Goal: Task Accomplishment & Management: Complete application form

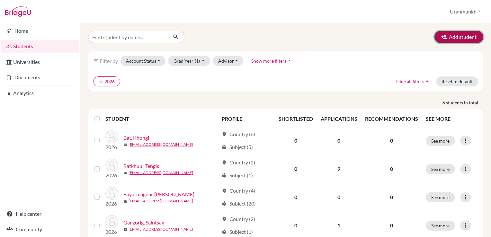
click at [457, 37] on button "Add student" at bounding box center [459, 37] width 49 height 12
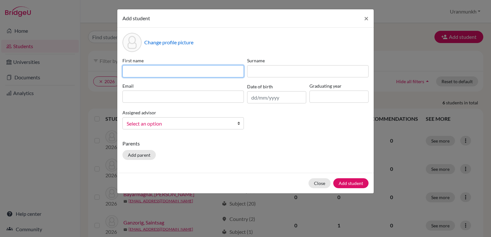
click at [162, 68] on input at bounding box center [184, 71] width 122 height 12
type input "Telmen"
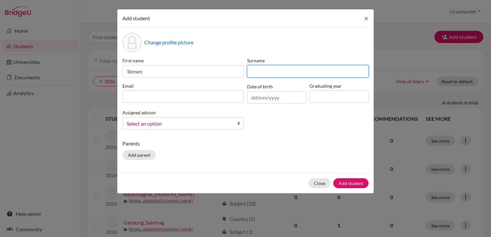
click at [280, 71] on input at bounding box center [308, 71] width 122 height 12
type input "Enkhtur"
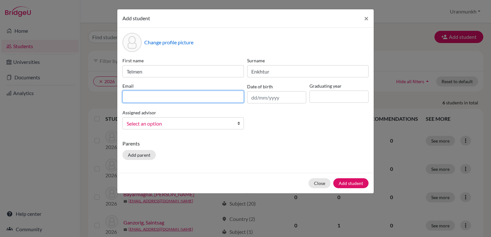
click at [176, 98] on input at bounding box center [184, 97] width 122 height 12
type input "[EMAIL_ADDRESS][DOMAIN_NAME]"
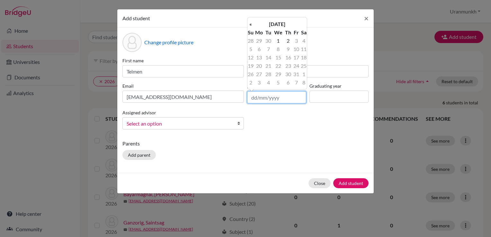
click at [271, 100] on input "text" at bounding box center [276, 97] width 59 height 12
click at [279, 26] on th "[DATE]" at bounding box center [277, 24] width 47 height 8
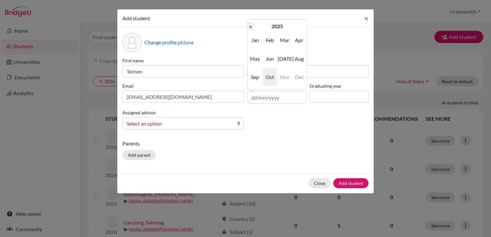
click at [253, 26] on th "«" at bounding box center [251, 26] width 6 height 8
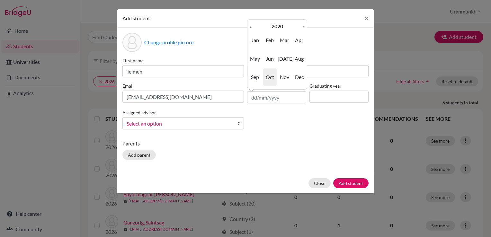
click at [253, 26] on th "«" at bounding box center [251, 26] width 6 height 8
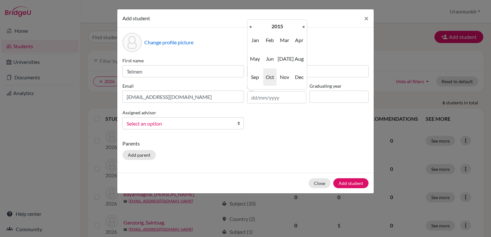
click at [253, 26] on th "«" at bounding box center [251, 26] width 6 height 8
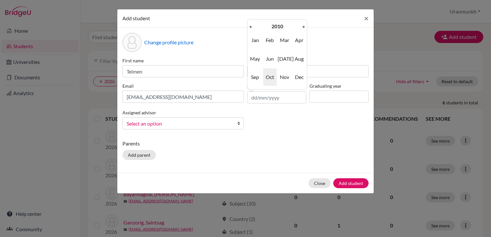
click at [253, 26] on th "«" at bounding box center [251, 26] width 6 height 8
click at [302, 25] on th "»" at bounding box center [304, 26] width 6 height 8
click at [266, 59] on span "Jun" at bounding box center [270, 58] width 14 height 17
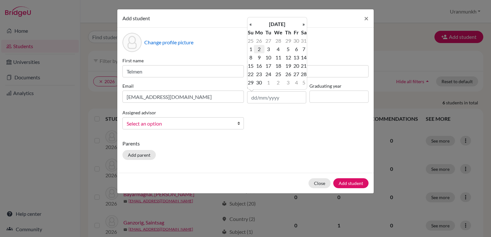
click at [258, 46] on td "2" at bounding box center [259, 49] width 11 height 8
type input "[DATE]"
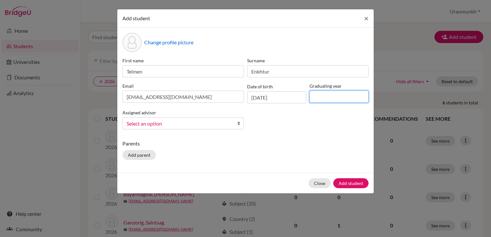
click at [321, 99] on input at bounding box center [339, 97] width 59 height 12
type input "2026"
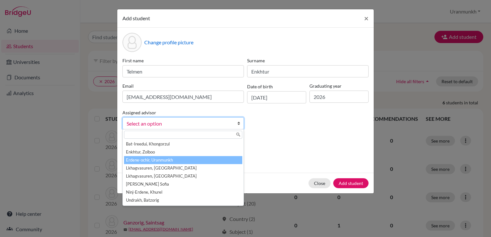
click at [173, 157] on li "Erdene-ochir, Uranmunkh" at bounding box center [183, 160] width 118 height 8
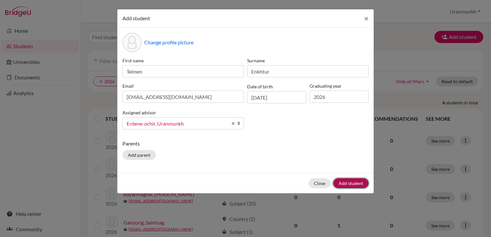
click at [358, 182] on button "Add student" at bounding box center [351, 184] width 35 height 10
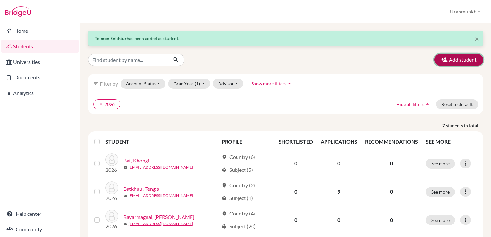
click at [439, 56] on button "Add student" at bounding box center [459, 60] width 49 height 12
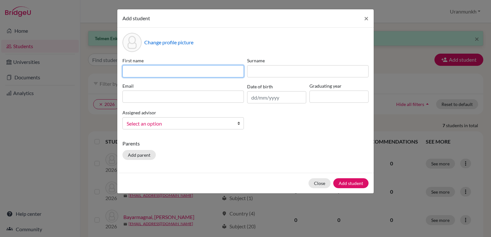
click at [181, 66] on input at bounding box center [184, 71] width 122 height 12
type input "Misheel"
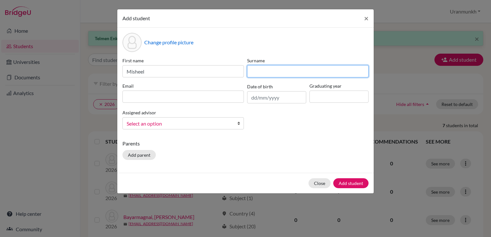
click at [249, 73] on input at bounding box center [308, 71] width 122 height 12
type input "Orgil"
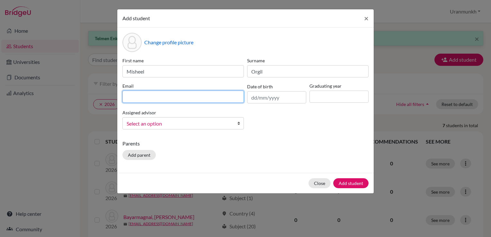
click at [216, 93] on input at bounding box center [184, 97] width 122 height 12
type input "[EMAIL_ADDRESS][DOMAIN_NAME]"
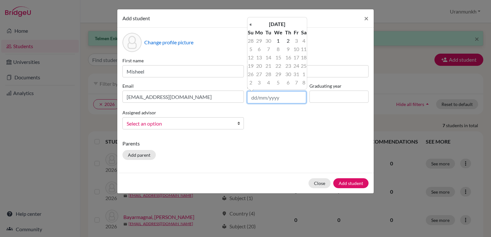
drag, startPoint x: 272, startPoint y: 98, endPoint x: 271, endPoint y: 95, distance: 4.2
click at [271, 95] on input "text" at bounding box center [276, 97] width 59 height 12
click at [292, 24] on th "[DATE]" at bounding box center [277, 24] width 47 height 8
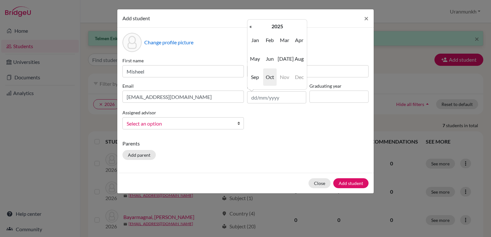
click at [277, 32] on td "Jan Feb Mar Apr May Jun [DATE] Aug Sep Oct Nov Dec" at bounding box center [278, 59] width 60 height 56
click at [275, 28] on th "2025" at bounding box center [277, 26] width 47 height 8
click at [251, 27] on th "«" at bounding box center [251, 26] width 6 height 8
click at [262, 39] on td "2009 2010 2011 2012 2013 2014 2015 2016 2017 2018 2019 2020" at bounding box center [278, 59] width 60 height 56
click at [250, 25] on th "«" at bounding box center [251, 26] width 6 height 8
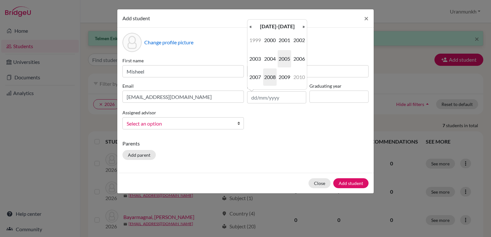
click at [266, 78] on span "2008" at bounding box center [270, 77] width 14 height 17
click at [266, 78] on span "Oct" at bounding box center [270, 77] width 14 height 17
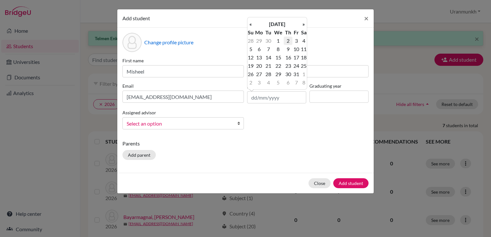
click at [287, 43] on td "2" at bounding box center [288, 41] width 8 height 8
type input "[DATE]"
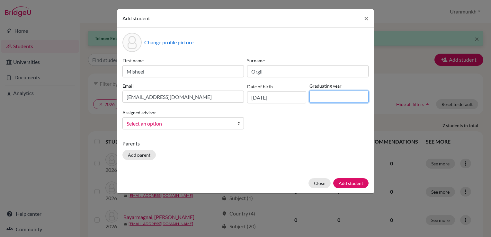
click at [335, 93] on input at bounding box center [339, 97] width 59 height 12
type input "2026"
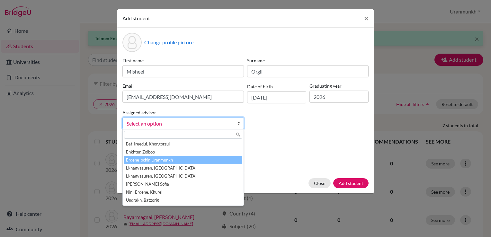
click at [164, 160] on li "Erdene-ochir, Uranmunkh" at bounding box center [183, 160] width 118 height 8
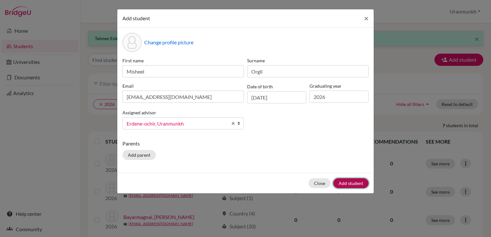
click at [355, 183] on button "Add student" at bounding box center [351, 184] width 35 height 10
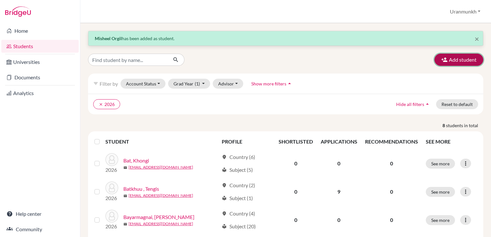
click at [452, 62] on button "Add student" at bounding box center [459, 60] width 49 height 12
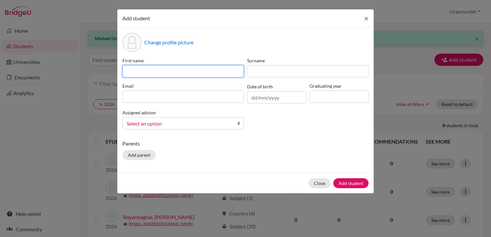
click at [207, 72] on input at bounding box center [184, 71] width 122 height 12
type input "Tsog"
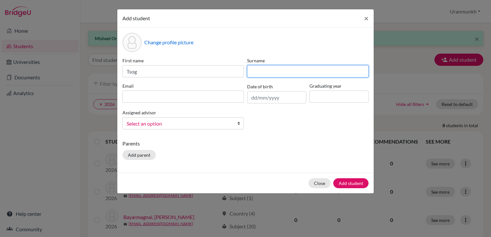
click at [257, 73] on input at bounding box center [308, 71] width 122 height 12
type input "Bayarsaikhan"
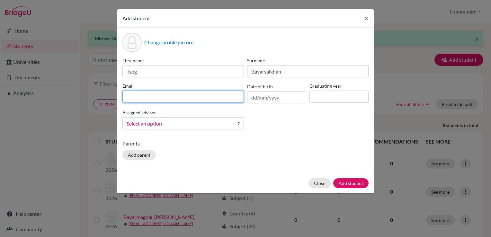
click at [193, 99] on input at bounding box center [184, 97] width 122 height 12
type input "[EMAIL_ADDRESS][DOMAIN_NAME]"
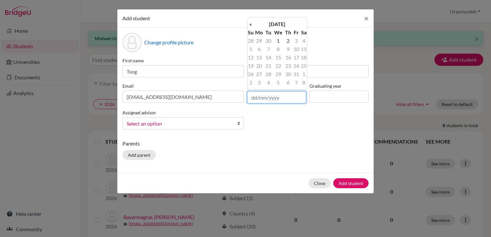
click at [273, 97] on input "text" at bounding box center [276, 97] width 59 height 12
click at [276, 22] on th "[DATE]" at bounding box center [277, 24] width 47 height 8
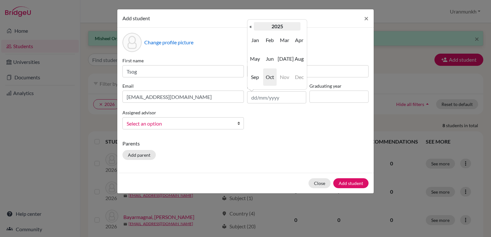
click at [272, 30] on th "2025" at bounding box center [277, 26] width 47 height 8
click at [280, 28] on th "[DATE]-[DATE]" at bounding box center [277, 26] width 47 height 8
click at [276, 26] on th "[DATE]-[DATE]" at bounding box center [277, 26] width 47 height 8
click at [249, 23] on th "«" at bounding box center [251, 26] width 6 height 8
click at [302, 26] on th "»" at bounding box center [304, 26] width 6 height 8
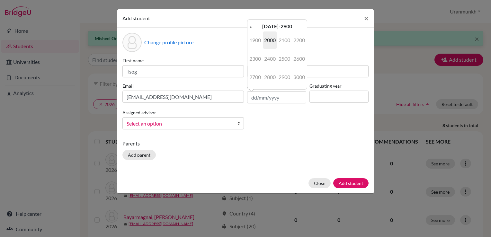
click at [303, 27] on table "« [DATE]-2900 » 1900 2000 2100 2200 2300 2400 2500 2600 2700 2800 2900 3000 [DA…" at bounding box center [278, 54] width 60 height 65
click at [292, 160] on div "Parents Add parent" at bounding box center [246, 151] width 246 height 23
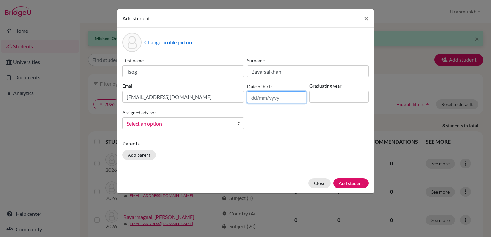
click at [267, 101] on input "text" at bounding box center [276, 97] width 59 height 12
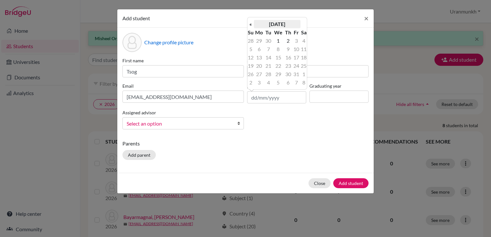
click at [277, 24] on th "[DATE]" at bounding box center [277, 24] width 47 height 8
click at [277, 27] on th "2025" at bounding box center [277, 26] width 47 height 8
click at [252, 28] on th "«" at bounding box center [251, 26] width 6 height 8
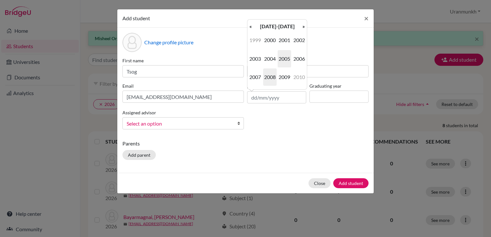
click at [271, 75] on span "2008" at bounding box center [270, 77] width 14 height 17
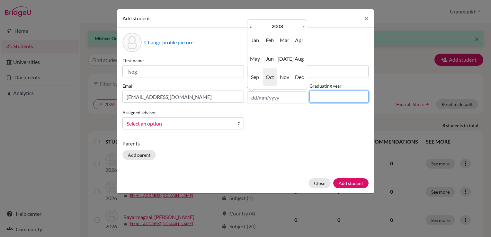
click at [329, 98] on input at bounding box center [339, 97] width 59 height 12
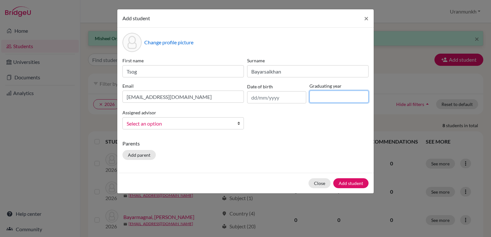
type input "2026"
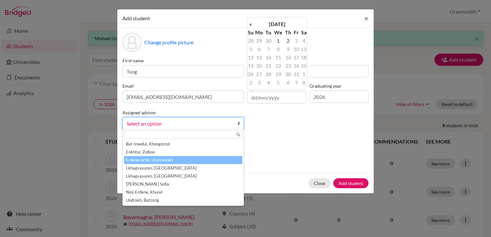
click at [205, 162] on li "Erdene-ochir, Uranmunkh" at bounding box center [183, 160] width 118 height 8
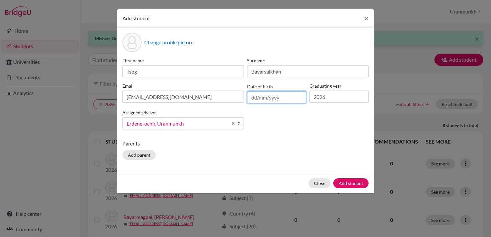
click at [257, 100] on input "text" at bounding box center [276, 97] width 59 height 12
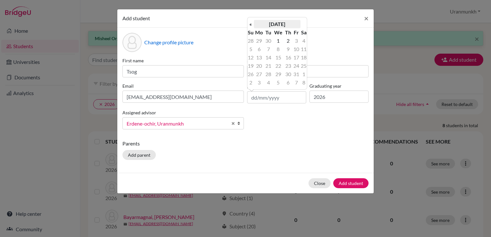
click at [270, 26] on th "[DATE]" at bounding box center [277, 24] width 47 height 8
click at [270, 26] on th "2025" at bounding box center [277, 26] width 47 height 8
click at [250, 27] on th "«" at bounding box center [251, 26] width 6 height 8
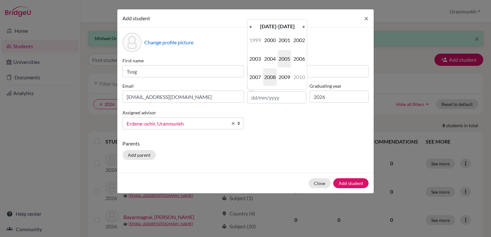
click at [268, 80] on span "2008" at bounding box center [270, 77] width 14 height 17
click at [295, 61] on span "Aug" at bounding box center [300, 58] width 14 height 17
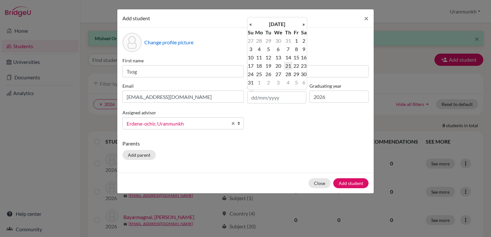
click at [286, 66] on td "21" at bounding box center [288, 66] width 8 height 8
type input "[DATE]"
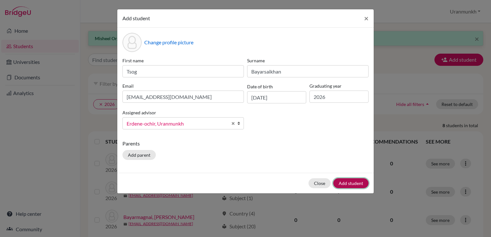
click at [357, 179] on button "Add student" at bounding box center [351, 184] width 35 height 10
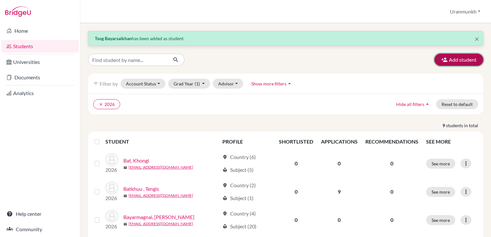
click at [461, 64] on button "Add student" at bounding box center [459, 60] width 49 height 12
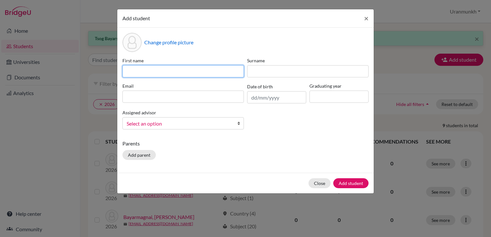
click at [178, 69] on input at bounding box center [184, 71] width 122 height 12
type input "Enerel"
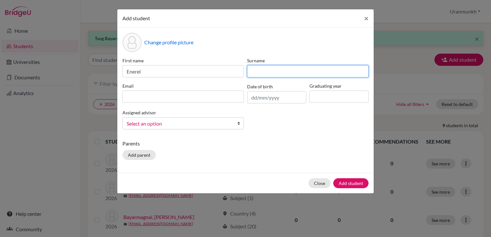
click at [295, 73] on input at bounding box center [308, 71] width 122 height 12
type input "Ganbat"
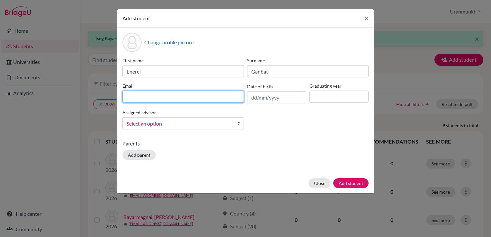
click at [175, 95] on input at bounding box center [184, 97] width 122 height 12
type input "e"
type input "[EMAIL_ADDRESS][PERSON_NAME][DOMAIN_NAME]"
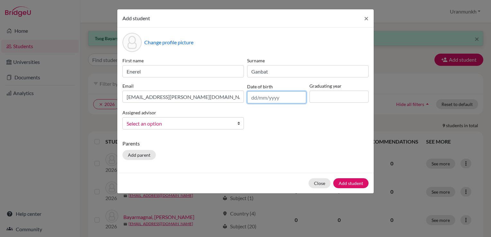
click at [273, 102] on input "text" at bounding box center [276, 97] width 59 height 12
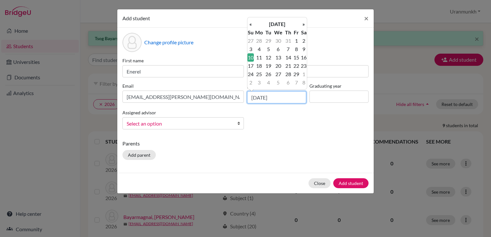
type input "[DATE]"
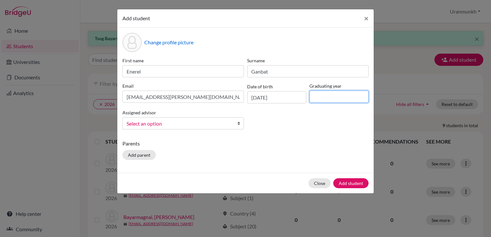
click at [315, 101] on input at bounding box center [339, 97] width 59 height 12
type input "2026"
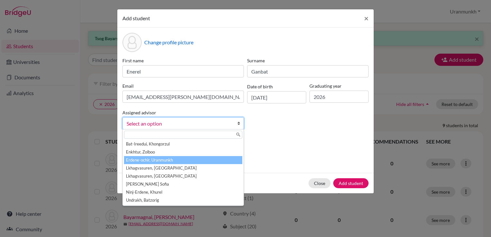
click at [165, 160] on li "Erdene-ochir, Uranmunkh" at bounding box center [183, 160] width 118 height 8
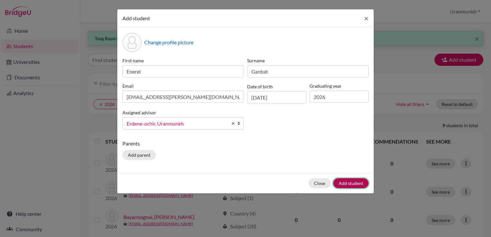
click at [362, 181] on button "Add student" at bounding box center [351, 184] width 35 height 10
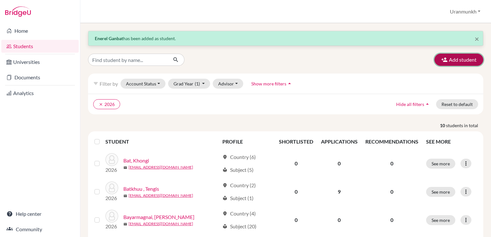
click at [470, 57] on button "Add student" at bounding box center [459, 60] width 49 height 12
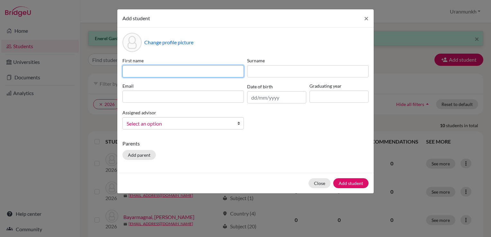
click at [186, 67] on input at bounding box center [184, 71] width 122 height 12
type input "batbolor"
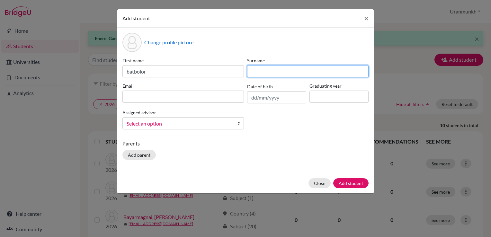
click at [278, 72] on input at bounding box center [308, 71] width 122 height 12
type input "Tegshjargal"
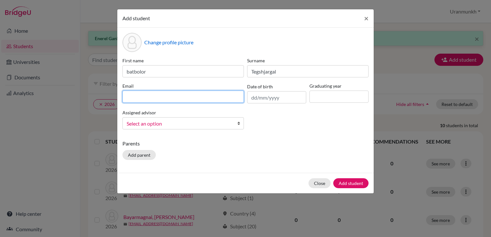
click at [184, 99] on input at bounding box center [184, 97] width 122 height 12
type input "[EMAIL_ADDRESS][DOMAIN_NAME]"
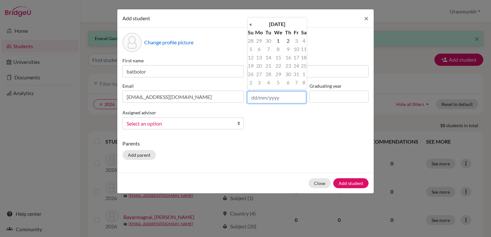
click at [282, 95] on input "text" at bounding box center [276, 97] width 59 height 12
click at [275, 24] on th "[DATE]" at bounding box center [277, 24] width 47 height 8
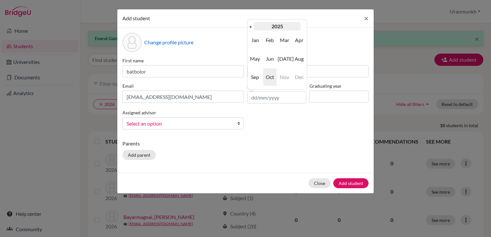
click at [280, 26] on th "2025" at bounding box center [277, 26] width 47 height 8
click at [251, 24] on th "«" at bounding box center [251, 26] width 6 height 8
click at [304, 25] on th "»" at bounding box center [304, 26] width 6 height 8
click at [252, 38] on span "2009" at bounding box center [256, 40] width 14 height 17
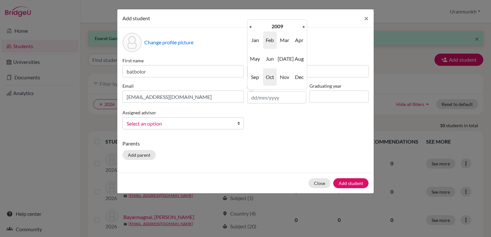
click at [271, 40] on span "Feb" at bounding box center [270, 40] width 14 height 17
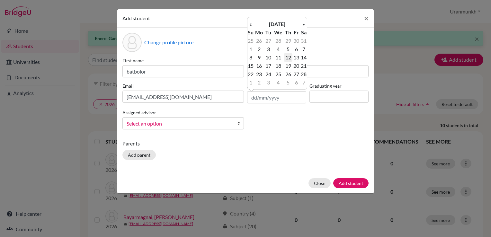
click at [289, 53] on td "12" at bounding box center [288, 57] width 8 height 8
type input "[DATE]"
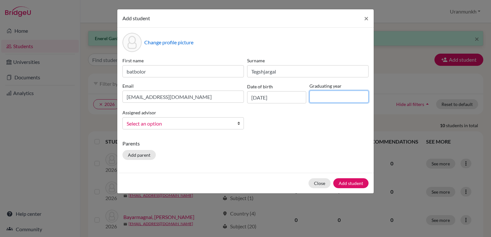
click at [345, 100] on input at bounding box center [339, 97] width 59 height 12
type input "2026"
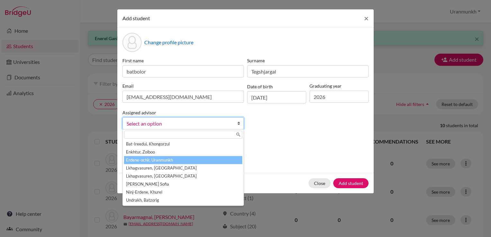
click at [175, 162] on li "Erdene-ochir, Uranmunkh" at bounding box center [183, 160] width 118 height 8
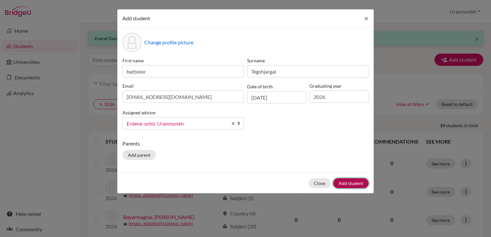
click at [348, 181] on button "Add student" at bounding box center [351, 184] width 35 height 10
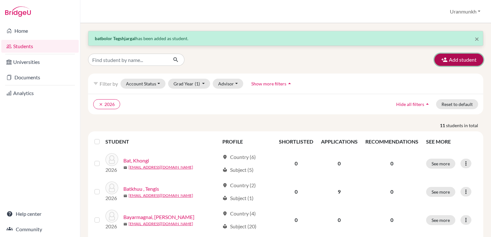
click at [449, 57] on button "Add student" at bounding box center [459, 60] width 49 height 12
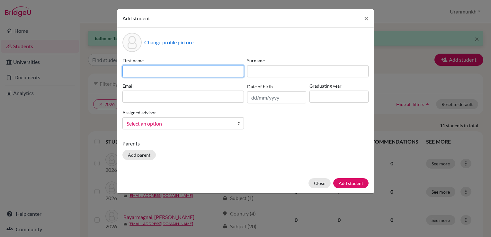
click at [131, 73] on input at bounding box center [184, 71] width 122 height 12
type input "Munkhorgil"
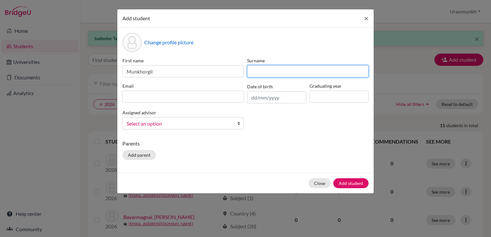
click at [275, 71] on input at bounding box center [308, 71] width 122 height 12
type input "Galsanbaljir"
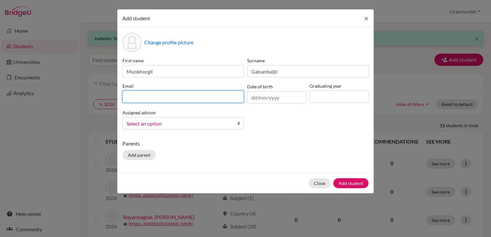
click at [192, 98] on input at bounding box center [184, 97] width 122 height 12
type input "[EMAIL_ADDRESS][DOMAIN_NAME]"
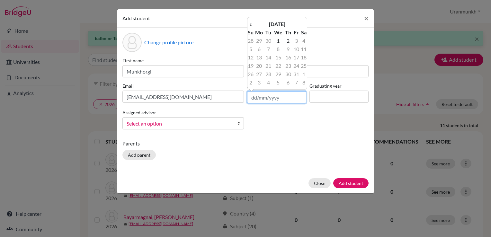
click at [260, 100] on input "text" at bounding box center [276, 97] width 59 height 12
click at [272, 23] on th "[DATE]" at bounding box center [277, 24] width 47 height 8
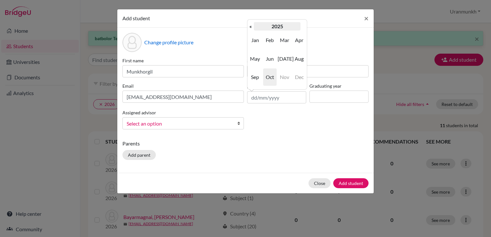
click at [273, 23] on th "2025" at bounding box center [277, 26] width 47 height 8
click at [249, 25] on th "«" at bounding box center [251, 26] width 6 height 8
click at [273, 77] on span "2008" at bounding box center [270, 77] width 14 height 17
click at [255, 82] on span "Sep" at bounding box center [256, 77] width 14 height 17
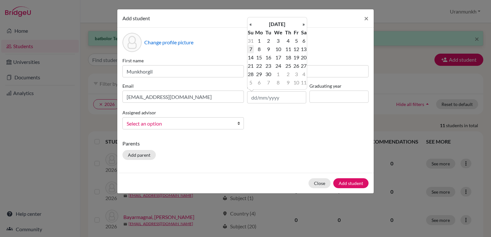
click at [251, 51] on td "7" at bounding box center [251, 49] width 6 height 8
type input "[DATE]"
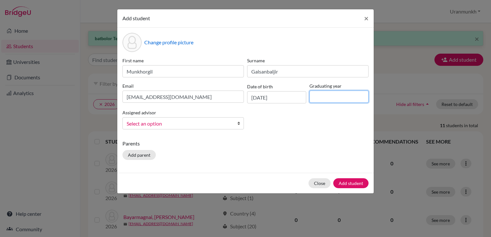
click at [328, 96] on input at bounding box center [339, 97] width 59 height 12
type input "2026"
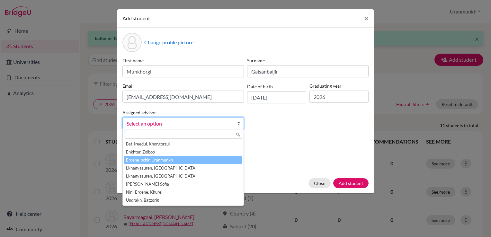
click at [163, 158] on li "Erdene-ochir, Uranmunkh" at bounding box center [183, 160] width 118 height 8
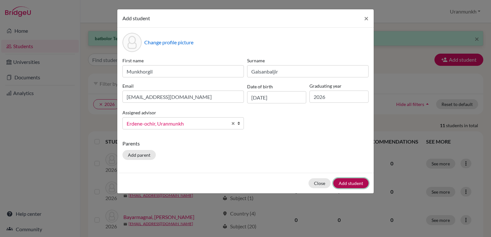
click at [349, 184] on button "Add student" at bounding box center [351, 184] width 35 height 10
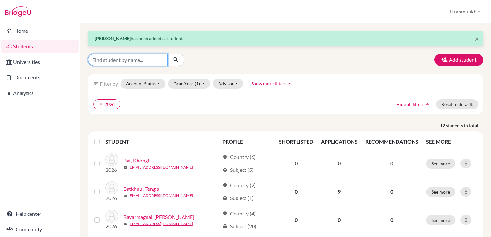
click at [139, 59] on input "Find student by name..." at bounding box center [128, 60] width 80 height 12
click at [456, 59] on button "Add student" at bounding box center [459, 60] width 49 height 12
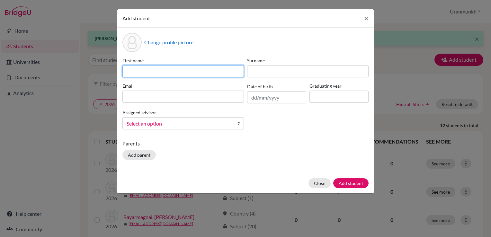
click at [178, 69] on input at bounding box center [184, 71] width 122 height 12
type input "Khurelbaatar"
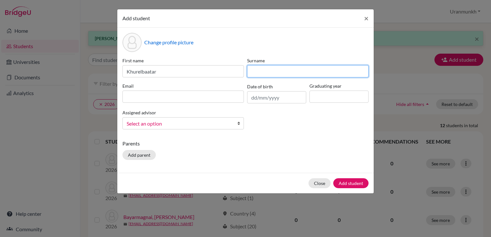
click at [303, 72] on input at bounding box center [308, 71] width 122 height 12
type input "Bayarkhuu"
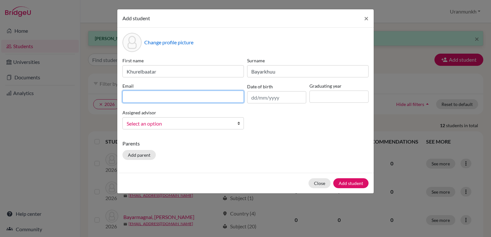
click at [234, 91] on input at bounding box center [184, 97] width 122 height 12
type input "[EMAIL_ADDRESS][DOMAIN_NAME]"
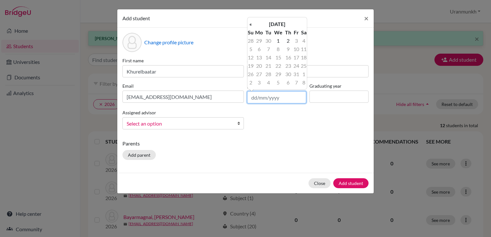
click at [259, 96] on input "text" at bounding box center [276, 97] width 59 height 12
type input "0"
click at [286, 20] on th "[DATE]" at bounding box center [277, 24] width 47 height 8
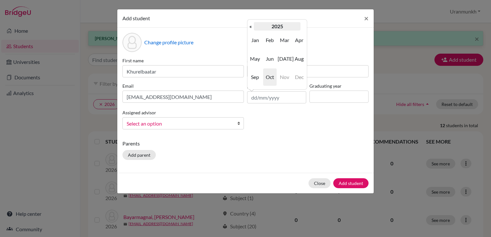
click at [268, 25] on th "2025" at bounding box center [277, 26] width 47 height 8
click at [251, 27] on th "«" at bounding box center [251, 26] width 6 height 8
click at [253, 24] on th "«" at bounding box center [251, 26] width 6 height 8
click at [276, 76] on span "2008" at bounding box center [270, 77] width 14 height 17
click at [268, 37] on span "Feb" at bounding box center [270, 40] width 14 height 17
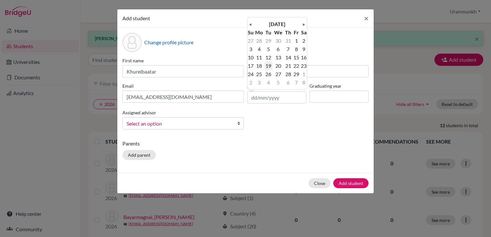
click at [267, 64] on td "19" at bounding box center [269, 66] width 8 height 8
type input "[DATE]"
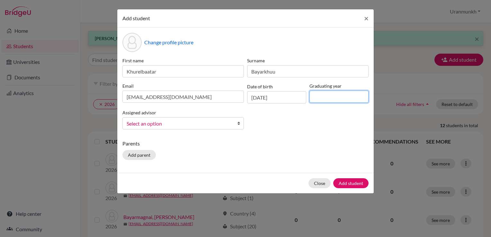
click at [327, 91] on input at bounding box center [339, 97] width 59 height 12
type input "2026"
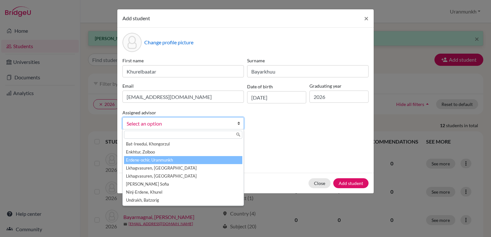
click at [185, 161] on li "Erdene-ochir, Uranmunkh" at bounding box center [183, 160] width 118 height 8
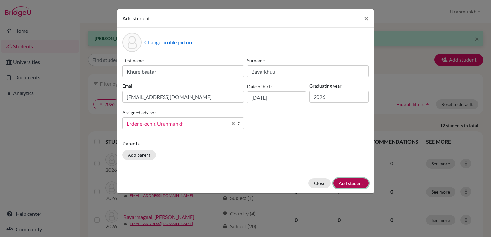
click at [344, 187] on button "Add student" at bounding box center [351, 184] width 35 height 10
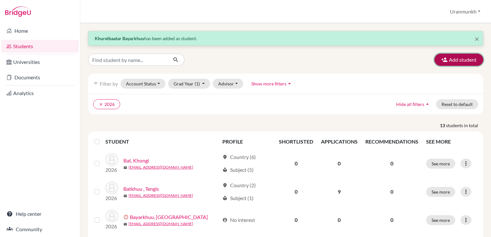
click at [465, 54] on button "Add student" at bounding box center [459, 60] width 49 height 12
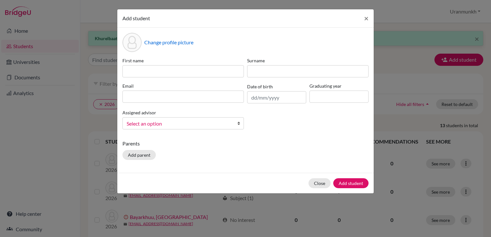
click at [184, 64] on div "First name" at bounding box center [183, 67] width 125 height 20
click at [183, 70] on input at bounding box center [184, 71] width 122 height 12
type input "Egshiglen"
click at [281, 70] on input at bounding box center [308, 71] width 122 height 12
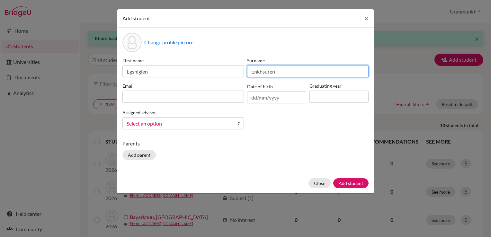
type input "Enkhsuren"
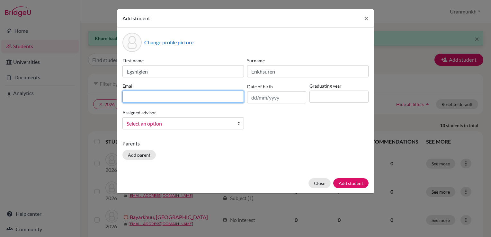
click at [225, 97] on input at bounding box center [184, 97] width 122 height 12
type input "[EMAIL_ADDRESS][PERSON_NAME][DOMAIN_NAME]"
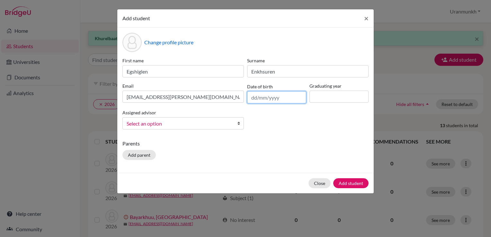
click at [253, 98] on input "text" at bounding box center [276, 97] width 59 height 12
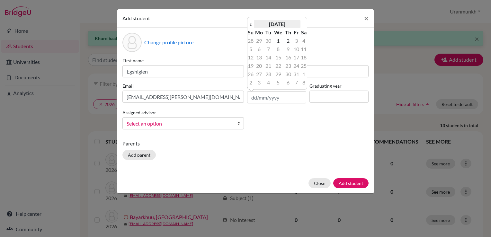
click at [282, 23] on th "[DATE]" at bounding box center [277, 24] width 47 height 8
click at [272, 29] on th "2025" at bounding box center [277, 26] width 47 height 8
click at [252, 29] on th "«" at bounding box center [251, 26] width 6 height 8
click at [252, 28] on th "«" at bounding box center [251, 26] width 6 height 8
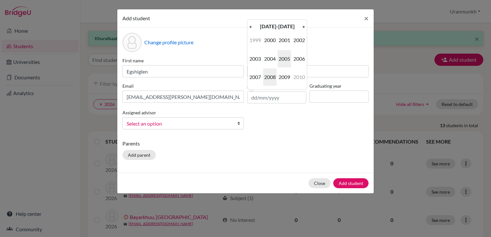
click at [271, 78] on span "2008" at bounding box center [270, 77] width 14 height 17
click at [256, 57] on span "May" at bounding box center [256, 58] width 14 height 17
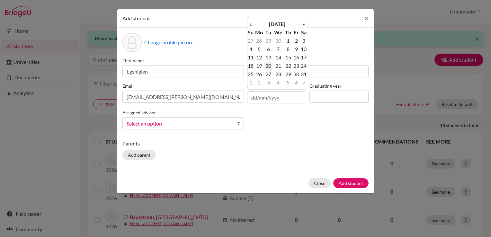
click at [269, 64] on td "20" at bounding box center [269, 66] width 8 height 8
type input "[DATE]"
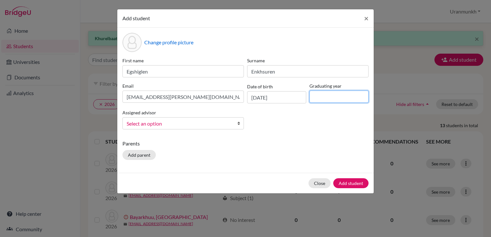
click at [336, 96] on input at bounding box center [339, 97] width 59 height 12
type input "2026"
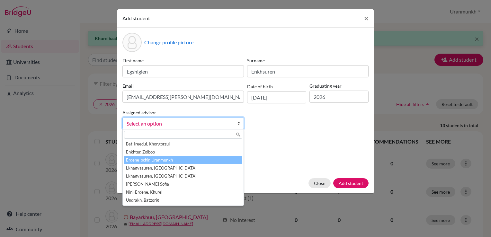
click at [191, 161] on li "Erdene-ochir, Uranmunkh" at bounding box center [183, 160] width 118 height 8
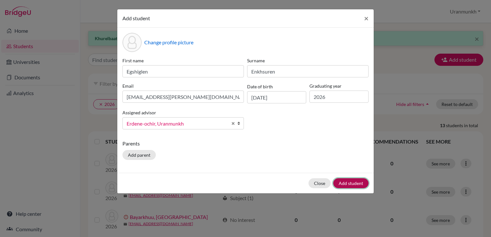
click at [351, 187] on button "Add student" at bounding box center [351, 184] width 35 height 10
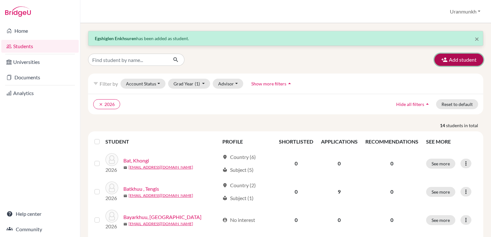
click at [458, 65] on button "Add student" at bounding box center [459, 60] width 49 height 12
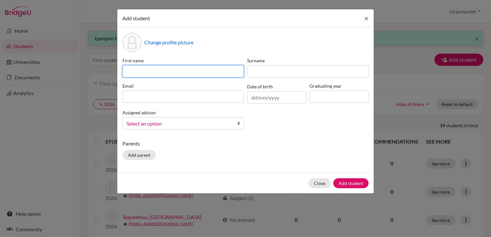
click at [175, 70] on input at bounding box center [184, 71] width 122 height 12
type input "Egshiglen"
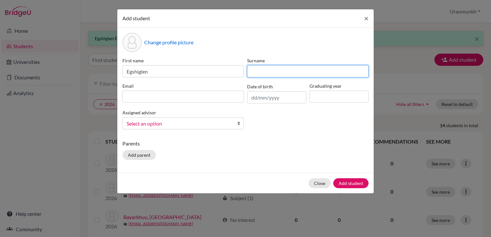
click at [278, 75] on input at bounding box center [308, 71] width 122 height 12
type input "Batjargal"
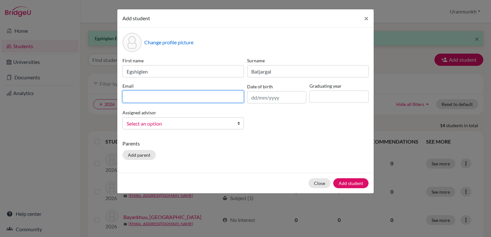
click at [225, 96] on input at bounding box center [184, 97] width 122 height 12
click at [334, 179] on button "Add student" at bounding box center [351, 184] width 35 height 10
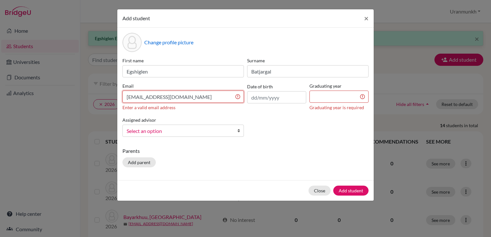
type input "[EMAIL_ADDRESS][DOMAIN_NAME]"
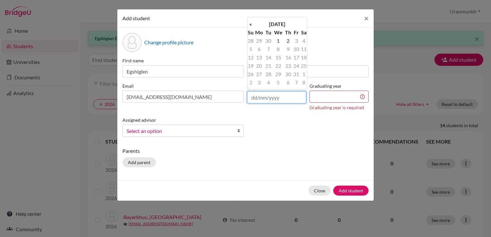
click at [276, 96] on input "text" at bounding box center [276, 97] width 59 height 12
click at [271, 23] on th "[DATE]" at bounding box center [277, 24] width 47 height 8
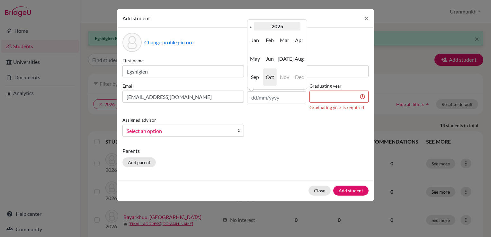
click at [278, 27] on th "2025" at bounding box center [277, 26] width 47 height 8
click at [251, 26] on th "«" at bounding box center [251, 26] width 6 height 8
click at [303, 27] on th "»" at bounding box center [304, 26] width 6 height 8
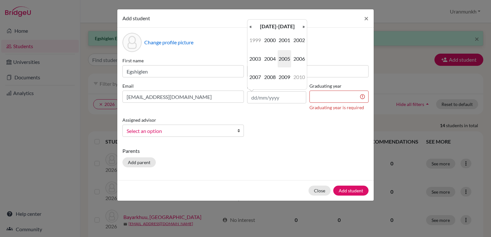
click at [303, 27] on th "»" at bounding box center [304, 26] width 6 height 8
click at [250, 28] on th "«" at bounding box center [251, 26] width 6 height 8
click at [270, 75] on span "2008" at bounding box center [270, 77] width 14 height 17
click at [300, 75] on span "Dec" at bounding box center [300, 77] width 14 height 17
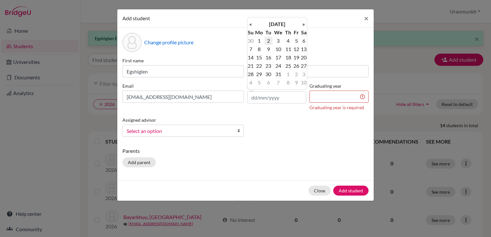
click at [269, 41] on td "2" at bounding box center [269, 41] width 8 height 8
type input "[DATE]"
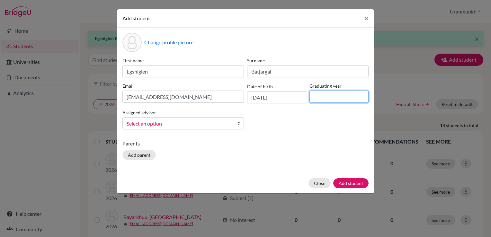
click at [328, 97] on input at bounding box center [339, 97] width 59 height 12
type input "2026"
click at [215, 126] on span "Select an option" at bounding box center [179, 124] width 105 height 8
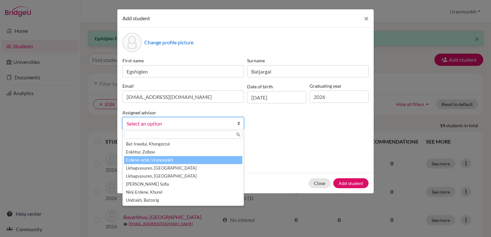
click at [175, 160] on li "Erdene-ochir, Uranmunkh" at bounding box center [183, 160] width 118 height 8
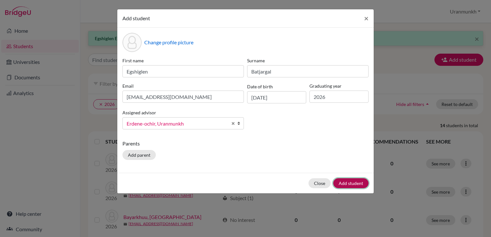
click at [347, 185] on button "Add student" at bounding box center [351, 184] width 35 height 10
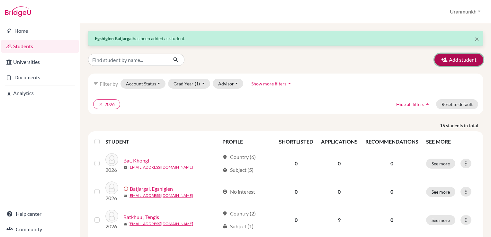
click at [445, 62] on button "Add student" at bounding box center [459, 60] width 49 height 12
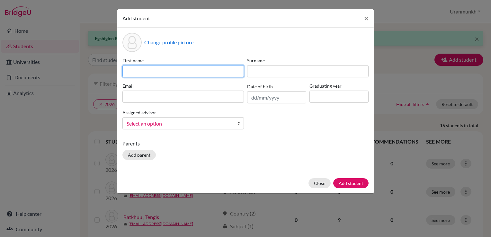
click at [159, 69] on input at bounding box center [184, 71] width 122 height 12
type input "Maralgoo"
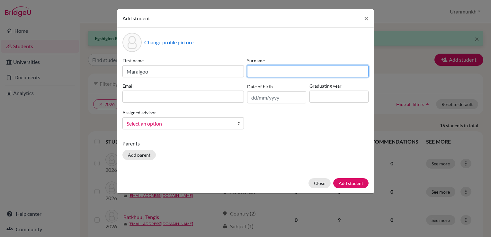
click at [306, 73] on input at bounding box center [308, 71] width 122 height 12
type input "Gantulga"
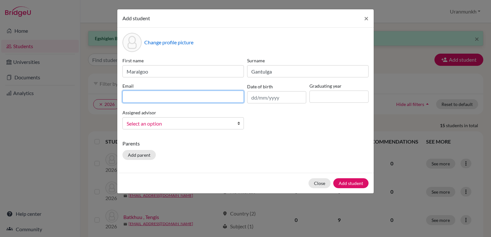
click at [220, 98] on input at bounding box center [184, 97] width 122 height 12
type input "[EMAIL_ADDRESS][DOMAIN_NAME]"
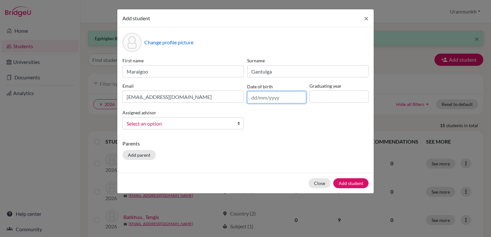
click at [268, 102] on input "text" at bounding box center [276, 97] width 59 height 12
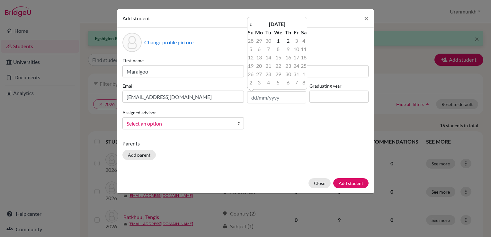
click at [286, 19] on div "« [DATE] » Su Mo Tu We Th Fr Sa 28 29 30 1 2 3 4 5 6 7 8 9 10 11 12 13 14 15 16…" at bounding box center [277, 53] width 60 height 73
click at [286, 22] on th "[DATE]" at bounding box center [277, 24] width 47 height 8
click at [286, 22] on th "2025" at bounding box center [277, 26] width 47 height 8
click at [254, 25] on th "[DATE]-[DATE]" at bounding box center [277, 26] width 47 height 8
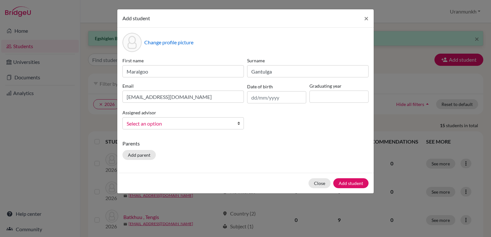
click at [336, 115] on div "First name Maralgoo Surname [PERSON_NAME] Email [EMAIL_ADDRESS][DOMAIN_NAME] Da…" at bounding box center [246, 96] width 250 height 78
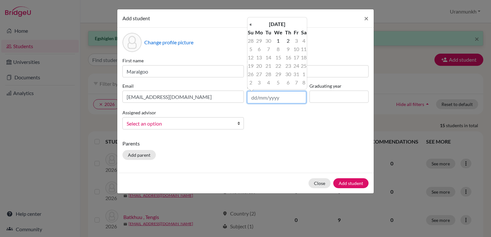
click at [271, 96] on input "text" at bounding box center [276, 97] width 59 height 12
click at [280, 23] on th "[DATE]" at bounding box center [277, 24] width 47 height 8
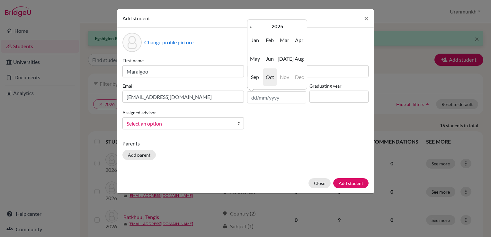
click at [280, 23] on th "2025" at bounding box center [277, 26] width 47 height 8
click at [251, 27] on th "«" at bounding box center [251, 26] width 6 height 8
click at [251, 28] on th "«" at bounding box center [251, 26] width 6 height 8
click at [269, 72] on span "2008" at bounding box center [270, 77] width 14 height 17
click at [257, 58] on span "May" at bounding box center [256, 58] width 14 height 17
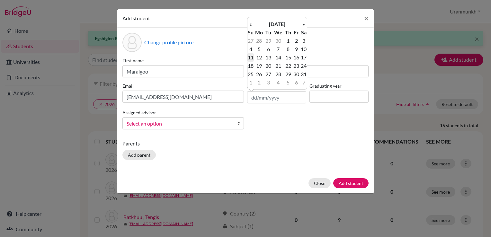
click at [253, 58] on td "11" at bounding box center [251, 57] width 6 height 8
type input "[DATE]"
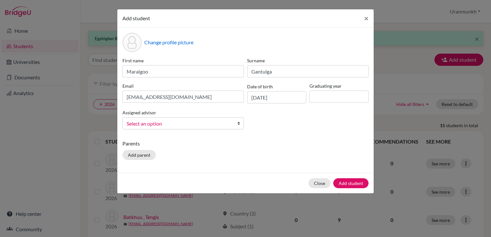
click at [328, 104] on div "First name Maralgoo Surname [PERSON_NAME] Email [EMAIL_ADDRESS][DOMAIN_NAME] Da…" at bounding box center [246, 96] width 250 height 78
click at [325, 95] on input at bounding box center [339, 97] width 59 height 12
type input "2026"
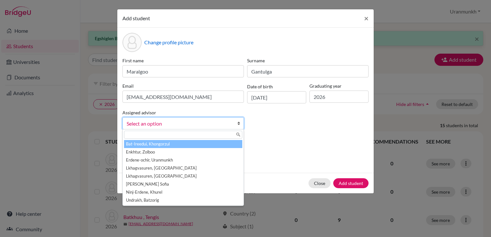
click at [212, 124] on span "Select an option" at bounding box center [179, 124] width 105 height 8
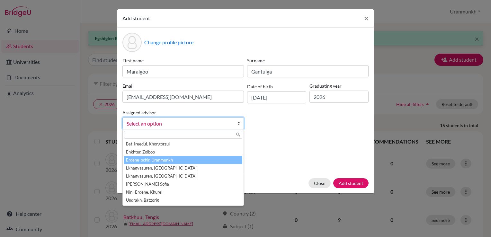
click at [163, 162] on li "Erdene-ochir, Uranmunkh" at bounding box center [183, 160] width 118 height 8
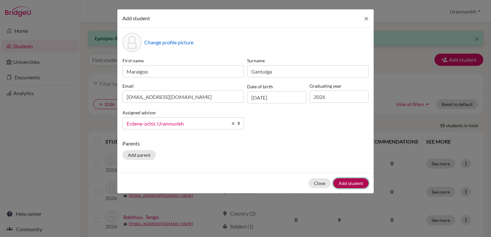
click at [345, 182] on button "Add student" at bounding box center [351, 184] width 35 height 10
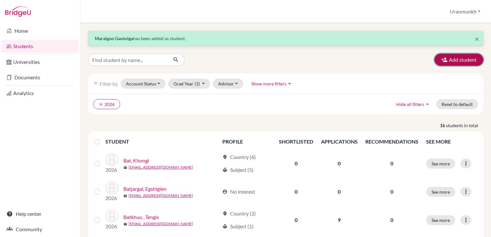
click at [452, 61] on button "Add student" at bounding box center [459, 60] width 49 height 12
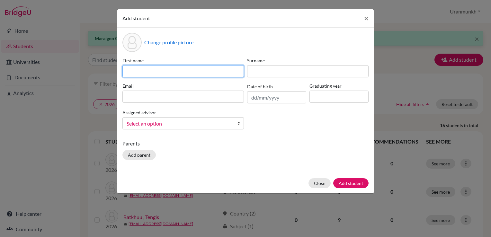
click at [184, 71] on input at bounding box center [184, 71] width 122 height 12
type input "Sarnai"
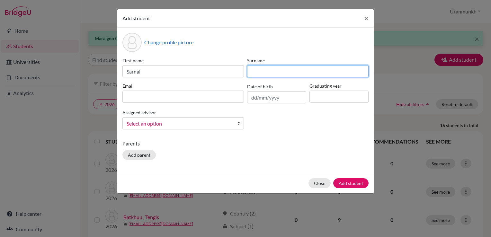
click at [265, 73] on input at bounding box center [308, 71] width 122 height 12
type input "Batzorig"
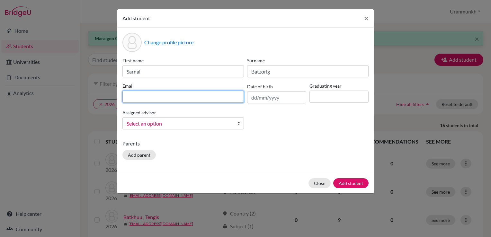
click at [217, 95] on input at bounding box center [184, 97] width 122 height 12
type input "[EMAIL_ADDRESS][DOMAIN_NAME]"
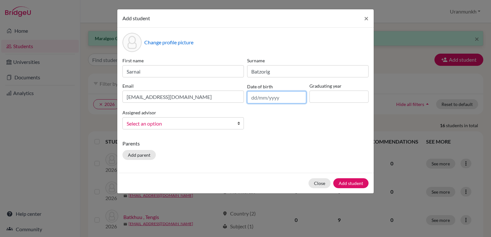
click at [283, 99] on input "text" at bounding box center [276, 97] width 59 height 12
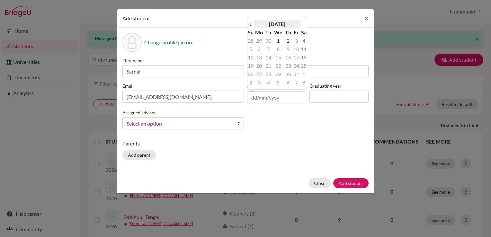
click at [278, 25] on th "[DATE]" at bounding box center [277, 24] width 47 height 8
click at [273, 25] on th "2025" at bounding box center [277, 26] width 47 height 8
click at [249, 27] on th "«" at bounding box center [251, 26] width 6 height 8
click at [250, 27] on th "«" at bounding box center [251, 26] width 6 height 8
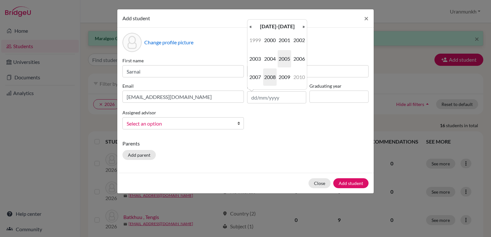
click at [270, 79] on span "2008" at bounding box center [270, 77] width 14 height 17
click at [269, 77] on span "Oct" at bounding box center [270, 77] width 14 height 17
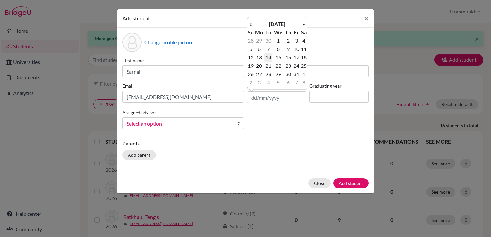
click at [269, 57] on td "14" at bounding box center [269, 57] width 8 height 8
type input "[DATE]"
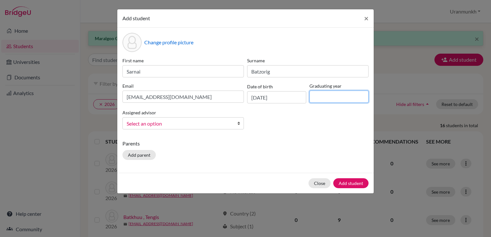
click at [333, 98] on input at bounding box center [339, 97] width 59 height 12
type input "2026"
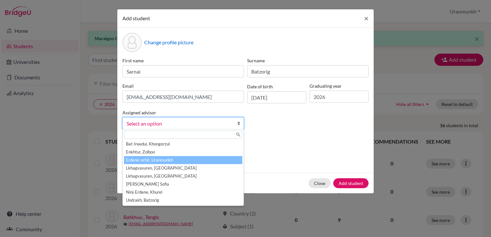
click at [138, 162] on li "Erdene-ochir, Uranmunkh" at bounding box center [183, 160] width 118 height 8
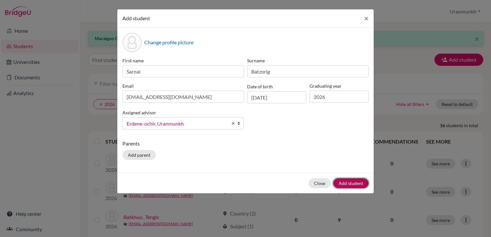
click at [359, 183] on button "Add student" at bounding box center [351, 184] width 35 height 10
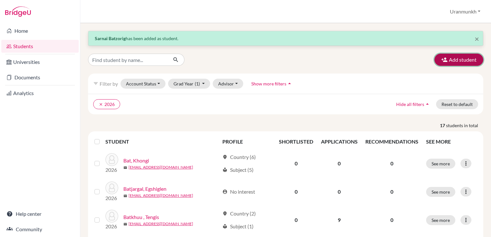
click at [453, 58] on button "Add student" at bounding box center [459, 60] width 49 height 12
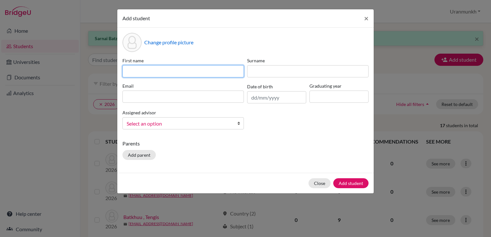
click at [139, 66] on input at bounding box center [184, 71] width 122 height 12
type input "Munkhnaran"
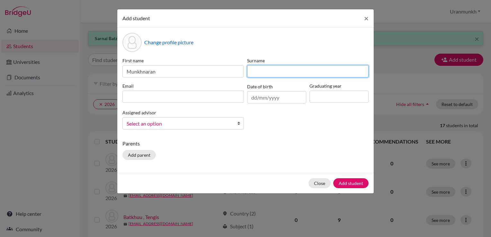
click at [276, 74] on input at bounding box center [308, 71] width 122 height 12
type input "Enkhbat"
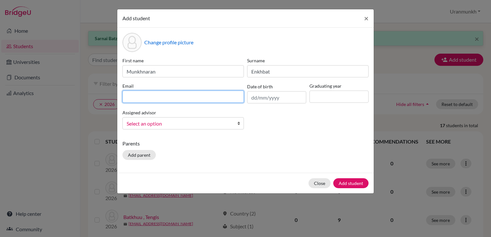
click at [202, 92] on input at bounding box center [184, 97] width 122 height 12
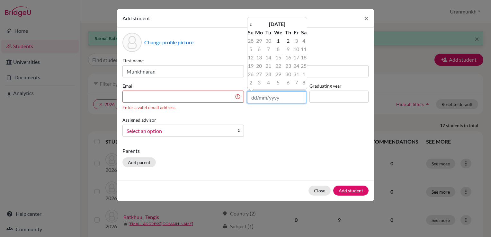
click at [269, 94] on input "text" at bounding box center [276, 97] width 59 height 12
click at [277, 28] on th "[DATE]" at bounding box center [277, 24] width 47 height 8
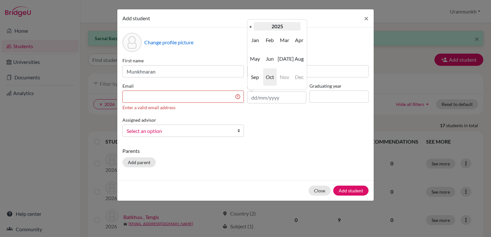
click at [267, 29] on th "2025" at bounding box center [277, 26] width 47 height 8
click at [250, 26] on th "«" at bounding box center [251, 26] width 6 height 8
click at [251, 27] on th "«" at bounding box center [251, 26] width 6 height 8
click at [274, 77] on span "2008" at bounding box center [270, 77] width 14 height 17
click at [282, 76] on span "Nov" at bounding box center [285, 77] width 14 height 17
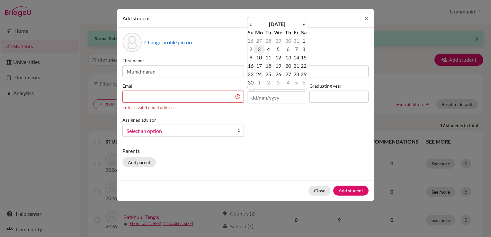
click at [259, 47] on td "3" at bounding box center [259, 49] width 11 height 8
type input "[DATE]"
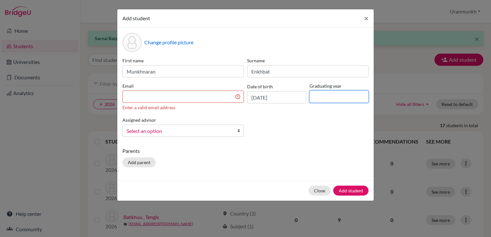
click at [336, 101] on input at bounding box center [339, 97] width 59 height 12
type input "2026"
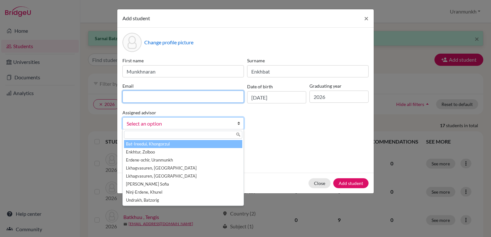
click at [184, 100] on input at bounding box center [184, 97] width 122 height 12
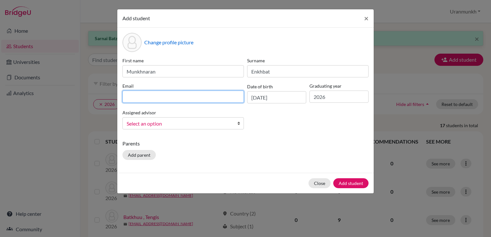
type input "w"
type input "[EMAIL_ADDRESS][DOMAIN_NAME]"
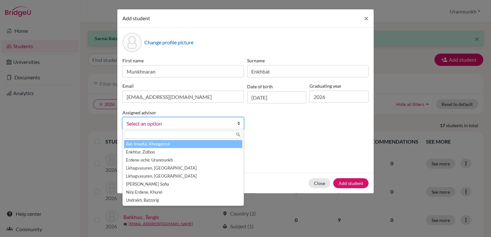
click at [172, 126] on span "Select an option" at bounding box center [179, 124] width 105 height 8
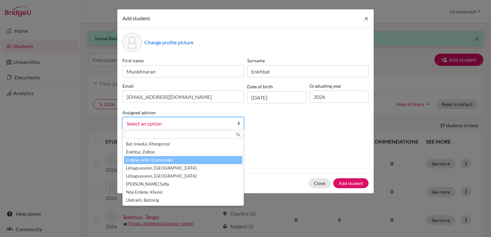
click at [165, 161] on li "Erdene-ochir, Uranmunkh" at bounding box center [183, 160] width 118 height 8
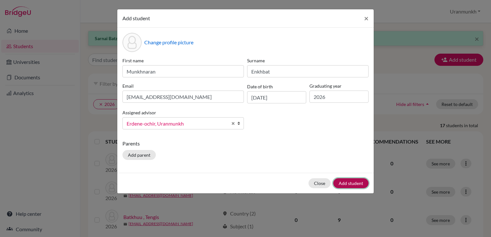
click at [354, 180] on button "Add student" at bounding box center [351, 184] width 35 height 10
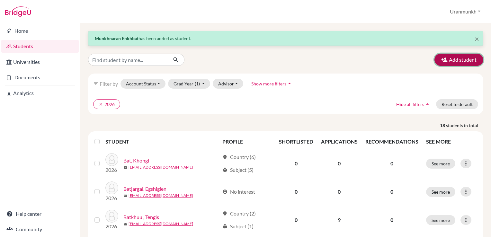
click at [457, 57] on button "Add student" at bounding box center [459, 60] width 49 height 12
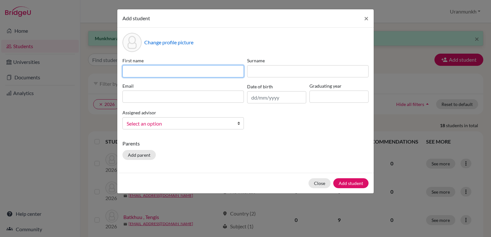
click at [181, 74] on input at bounding box center [184, 71] width 122 height 12
type input "Idertsogt"
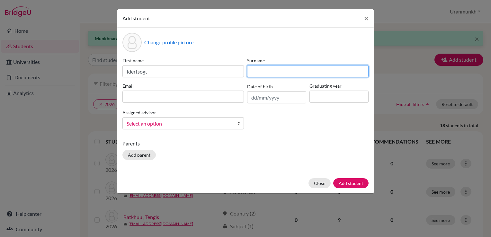
click at [282, 67] on input at bounding box center [308, 71] width 122 height 12
type input "K"
type input "Jigjidsuren"
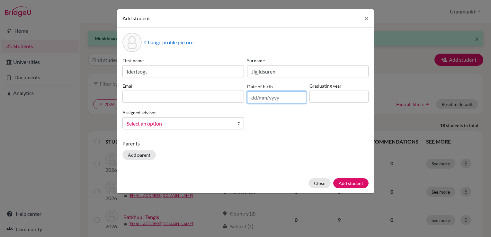
click at [269, 102] on input "text" at bounding box center [276, 97] width 59 height 12
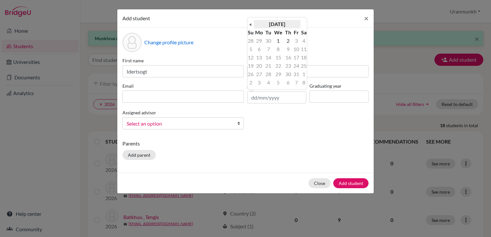
click at [271, 26] on th "[DATE]" at bounding box center [277, 24] width 47 height 8
click at [268, 27] on th "2025" at bounding box center [277, 26] width 47 height 8
click at [253, 25] on th "«" at bounding box center [251, 26] width 6 height 8
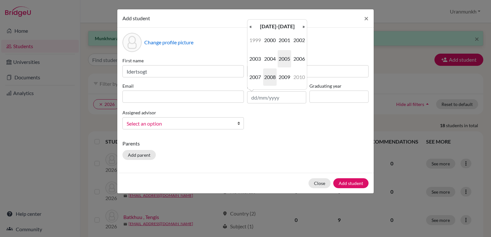
click at [273, 77] on span "2008" at bounding box center [270, 77] width 14 height 17
click at [297, 78] on span "Dec" at bounding box center [300, 77] width 14 height 17
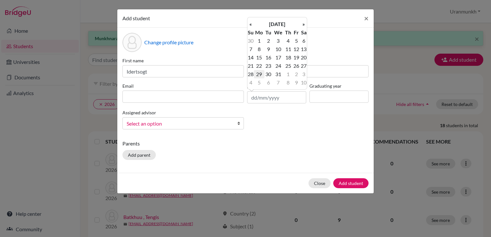
click at [254, 74] on td "29" at bounding box center [259, 74] width 11 height 8
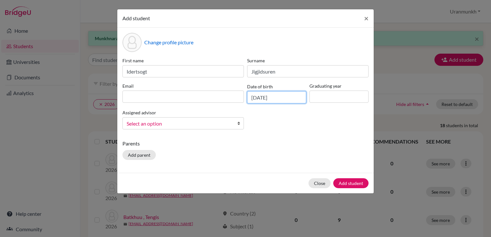
click at [268, 98] on input "[DATE]" at bounding box center [276, 97] width 59 height 12
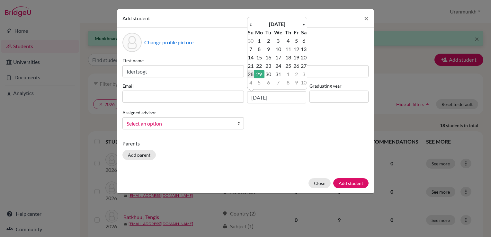
click at [252, 75] on td "28" at bounding box center [251, 74] width 6 height 8
type input "[DATE]"
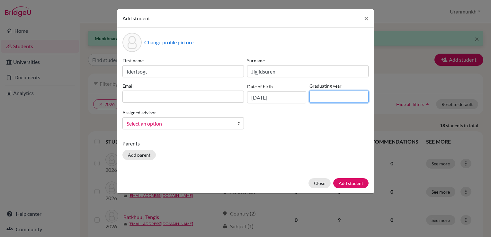
click at [331, 99] on input at bounding box center [339, 97] width 59 height 12
type input "2026"
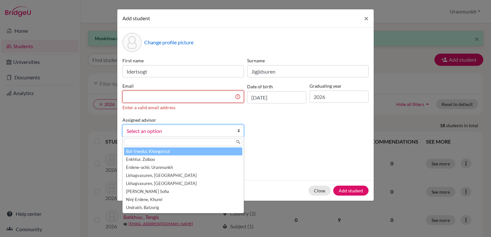
click at [226, 99] on input at bounding box center [184, 97] width 122 height 12
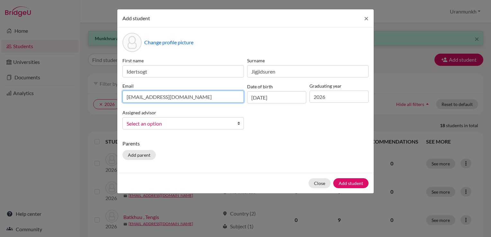
type input "[EMAIL_ADDRESS][DOMAIN_NAME]"
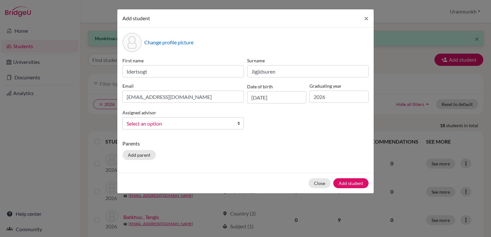
click at [225, 119] on link "Select an option" at bounding box center [184, 123] width 122 height 12
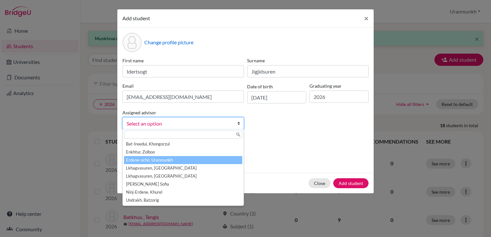
click at [185, 158] on li "Erdene-ochir, Uranmunkh" at bounding box center [183, 160] width 118 height 8
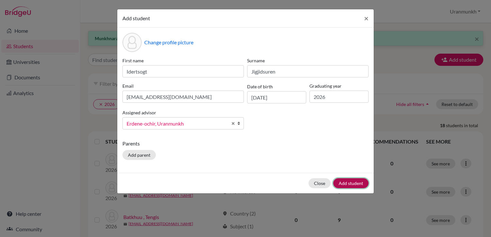
click at [347, 180] on button "Add student" at bounding box center [351, 184] width 35 height 10
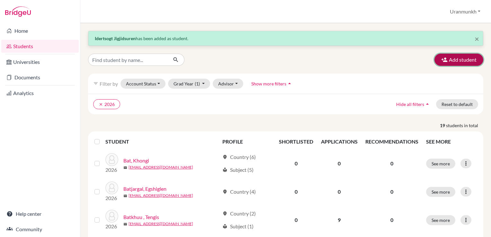
click at [446, 61] on button "Add student" at bounding box center [459, 60] width 49 height 12
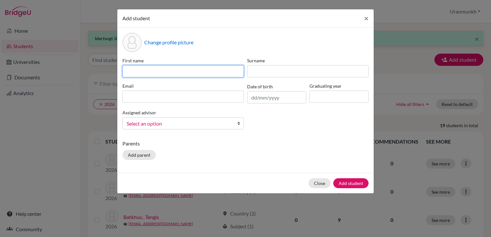
click at [201, 73] on input at bounding box center [184, 71] width 122 height 12
type input "Maralgoo"
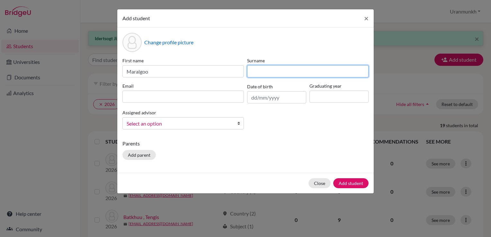
click at [249, 75] on input at bounding box center [308, 71] width 122 height 12
type input "Undrakh"
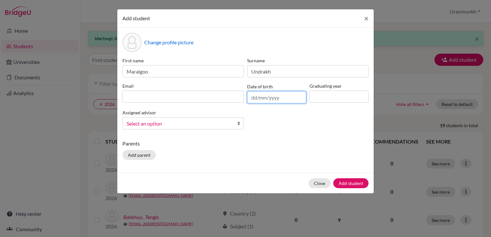
click at [284, 98] on input "text" at bounding box center [276, 97] width 59 height 12
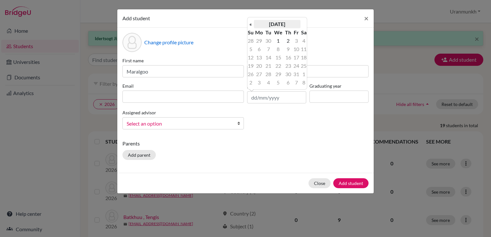
click at [263, 24] on th "[DATE]" at bounding box center [277, 24] width 47 height 8
click at [263, 24] on th "2025" at bounding box center [277, 26] width 47 height 8
click at [248, 26] on th "«" at bounding box center [251, 26] width 6 height 8
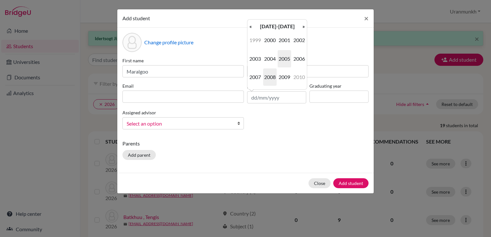
click at [272, 78] on span "2008" at bounding box center [270, 77] width 14 height 17
click at [298, 47] on span "Apr" at bounding box center [300, 40] width 14 height 17
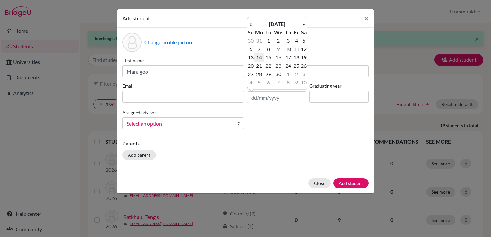
click at [261, 55] on td "14" at bounding box center [259, 57] width 11 height 8
type input "[DATE]"
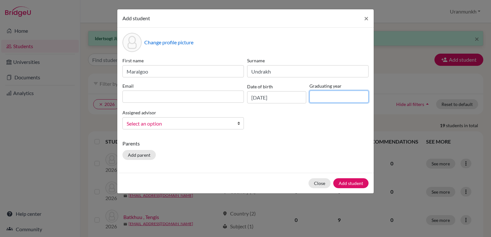
click at [331, 102] on input at bounding box center [339, 97] width 59 height 12
type input "2026"
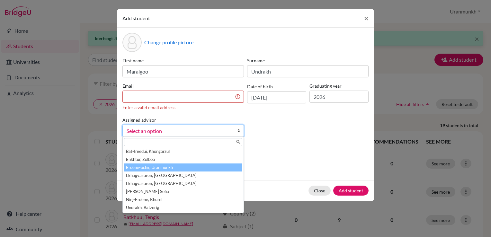
click at [160, 167] on li "Erdene-ochir, Uranmunkh" at bounding box center [183, 168] width 118 height 8
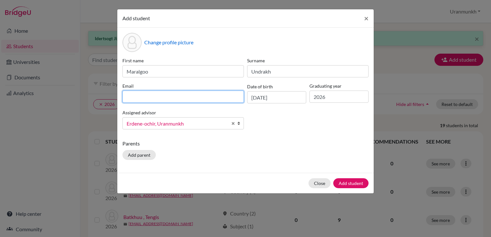
click at [162, 100] on input at bounding box center [184, 97] width 122 height 12
type input "[EMAIL_ADDRESS][DOMAIN_NAME]"
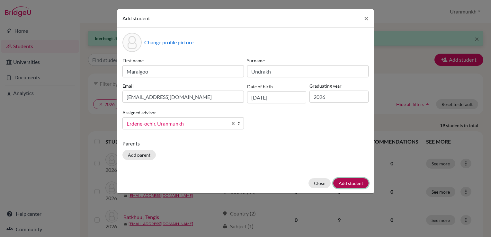
click at [345, 179] on button "Add student" at bounding box center [351, 184] width 35 height 10
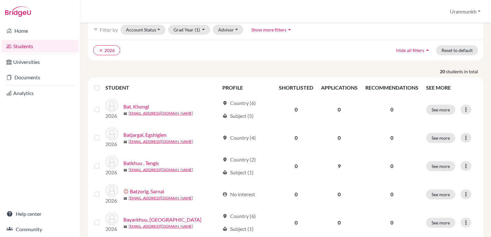
scroll to position [55, 0]
click at [278, 58] on div "clear 2026 Hide all filters arrow_drop_up Reset to default" at bounding box center [286, 49] width 396 height 21
click at [337, 57] on div "clear 2026 Hide all filters arrow_drop_up Reset to default" at bounding box center [286, 49] width 396 height 21
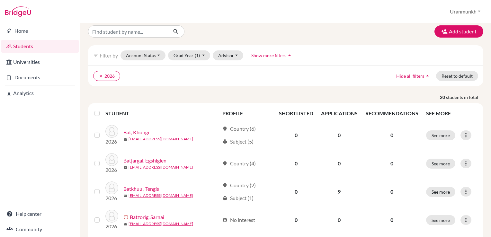
scroll to position [0, 0]
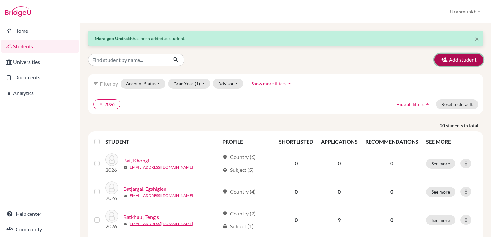
click at [457, 61] on button "Add student" at bounding box center [459, 60] width 49 height 12
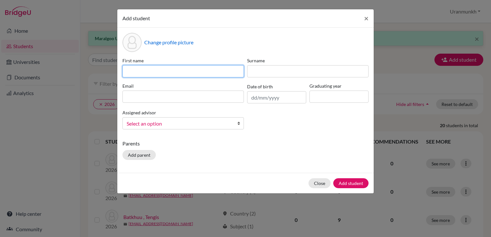
click at [183, 74] on input at bounding box center [184, 71] width 122 height 12
type input "tserenkhand"
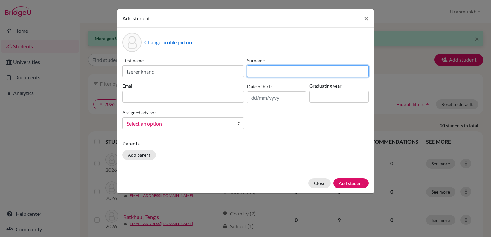
click at [265, 72] on input at bounding box center [308, 71] width 122 height 12
type input "Lkhavagsuren"
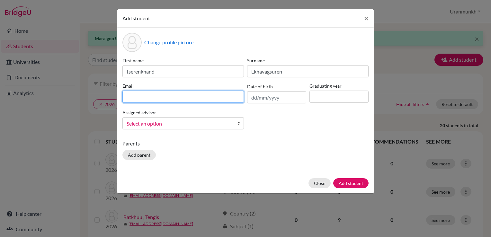
click at [178, 92] on input at bounding box center [184, 97] width 122 height 12
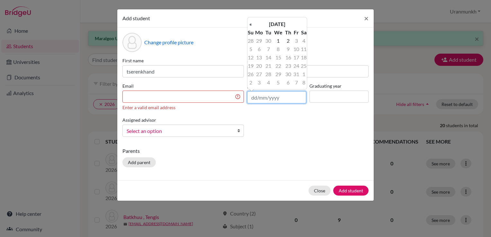
click at [285, 96] on input "text" at bounding box center [276, 97] width 59 height 12
click at [277, 23] on th "[DATE]" at bounding box center [277, 24] width 47 height 8
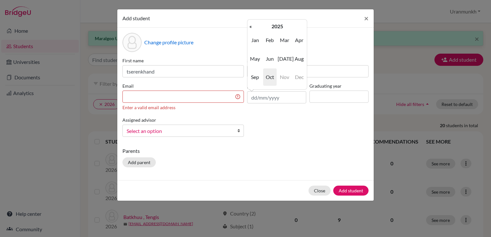
click at [277, 23] on th "2025" at bounding box center [277, 26] width 47 height 8
click at [250, 26] on th "«" at bounding box center [251, 26] width 6 height 8
click at [303, 28] on th "»" at bounding box center [304, 26] width 6 height 8
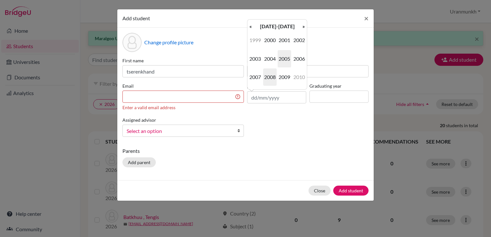
click at [268, 81] on span "2008" at bounding box center [270, 77] width 14 height 17
click at [294, 43] on span "Apr" at bounding box center [300, 40] width 14 height 17
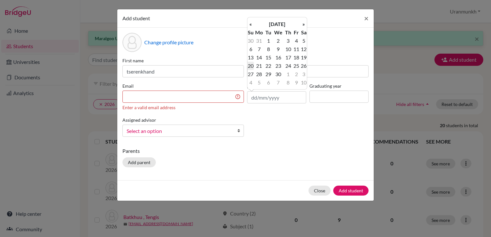
click at [250, 65] on td "20" at bounding box center [251, 66] width 6 height 8
click at [276, 96] on input "[DATE]" at bounding box center [276, 97] width 59 height 12
click at [277, 69] on td "23" at bounding box center [278, 66] width 11 height 8
type input "[DATE]"
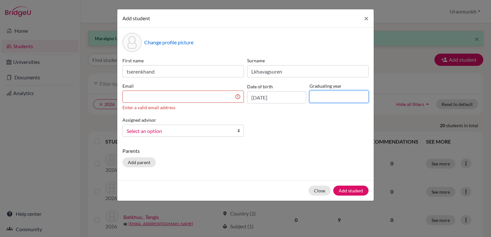
click at [340, 97] on input at bounding box center [339, 97] width 59 height 12
type input "2026"
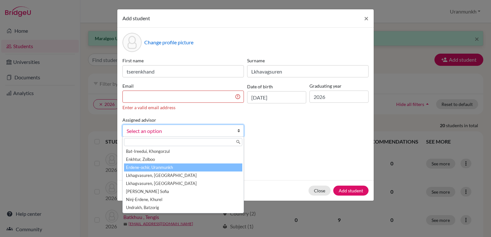
click at [152, 166] on li "Erdene-ochir, Uranmunkh" at bounding box center [183, 168] width 118 height 8
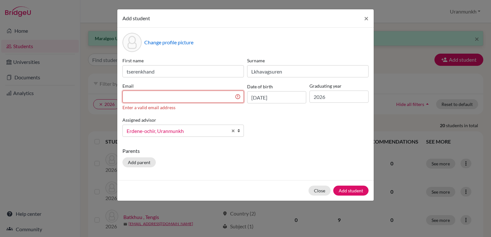
click at [186, 92] on input at bounding box center [184, 97] width 122 height 12
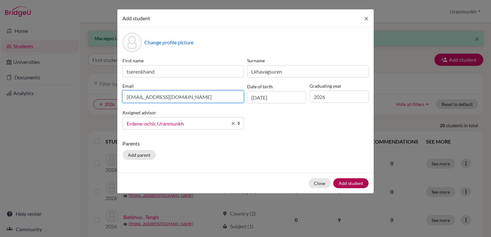
type input "[EMAIL_ADDRESS][DOMAIN_NAME]"
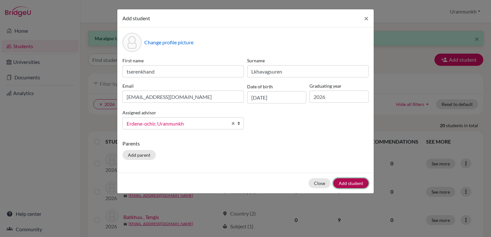
click at [362, 186] on button "Add student" at bounding box center [351, 184] width 35 height 10
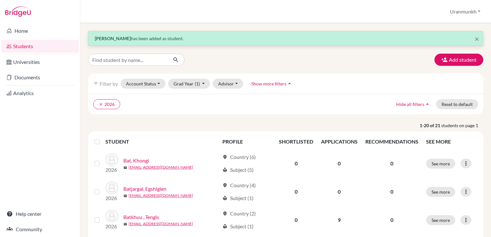
scroll to position [28, 0]
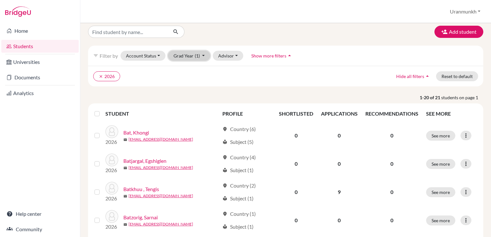
click at [184, 57] on button "Grad Year (1)" at bounding box center [189, 56] width 42 height 10
click at [183, 90] on span "2026" at bounding box center [182, 90] width 12 height 8
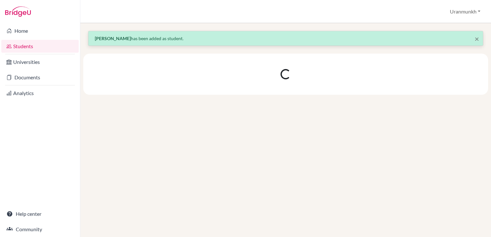
scroll to position [0, 0]
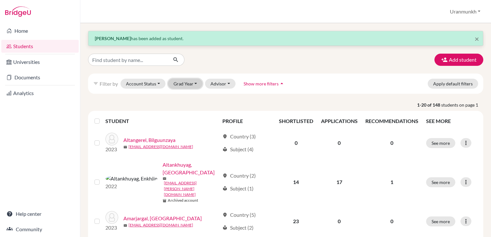
click at [194, 82] on button "Grad Year" at bounding box center [185, 84] width 35 height 10
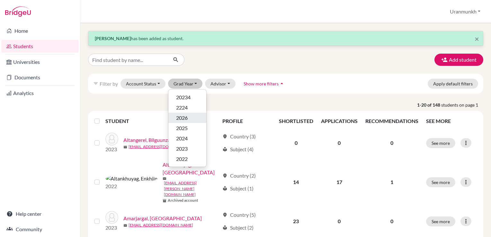
click at [186, 115] on span "2026" at bounding box center [182, 118] width 12 height 8
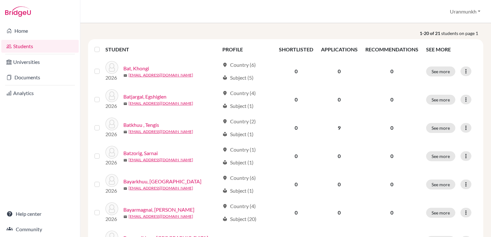
scroll to position [93, 0]
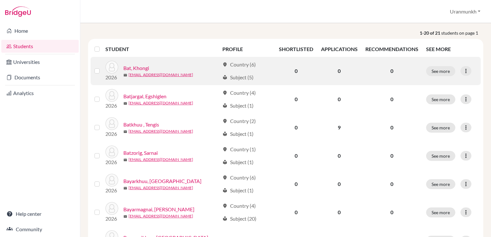
click at [134, 69] on link "Bat, Khongi" at bounding box center [137, 68] width 26 height 8
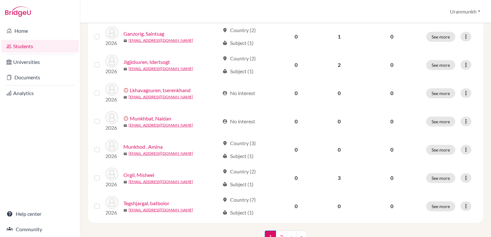
scroll to position [482, 0]
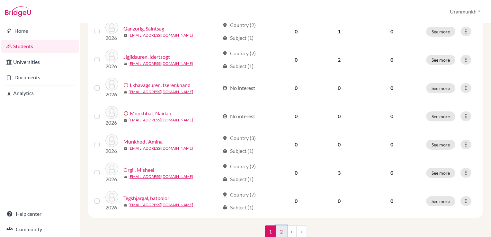
click at [280, 226] on link "2" at bounding box center [281, 232] width 11 height 12
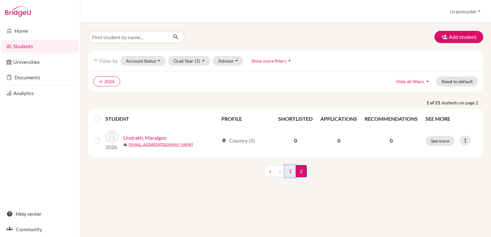
click at [289, 171] on link "1" at bounding box center [290, 171] width 11 height 12
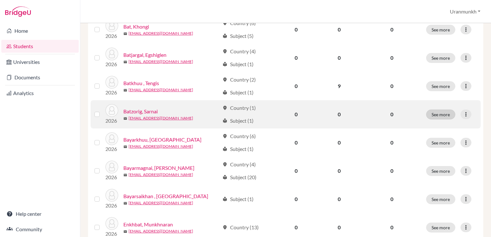
scroll to position [104, 0]
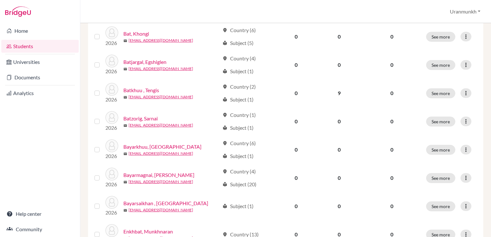
click at [340, 10] on div "Students overview [GEOGRAPHIC_DATA] Profile School Settings Log out" at bounding box center [285, 11] width 411 height 23
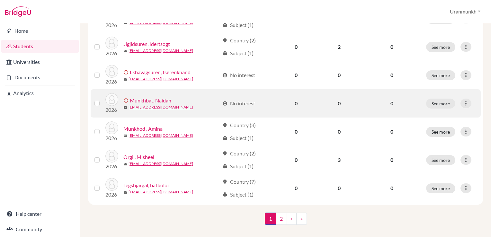
scroll to position [498, 0]
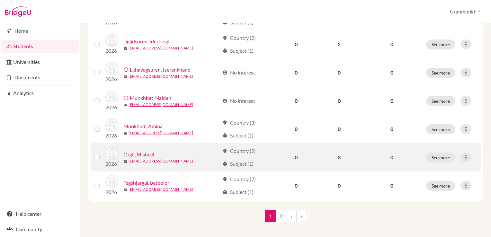
click at [144, 151] on link "Orgil, Misheel" at bounding box center [139, 155] width 31 height 8
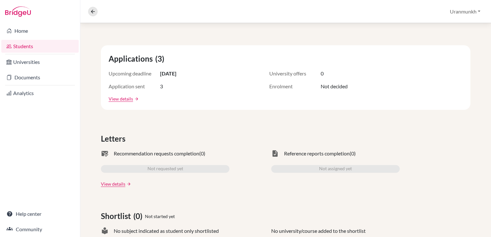
scroll to position [38, 0]
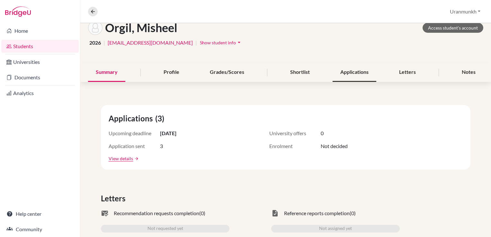
click at [333, 70] on div "Applications" at bounding box center [355, 72] width 44 height 19
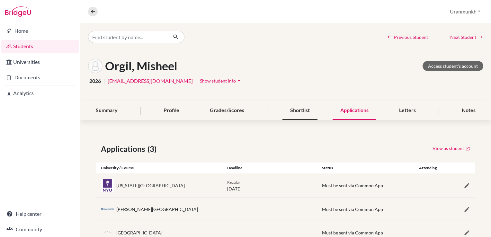
scroll to position [22, 0]
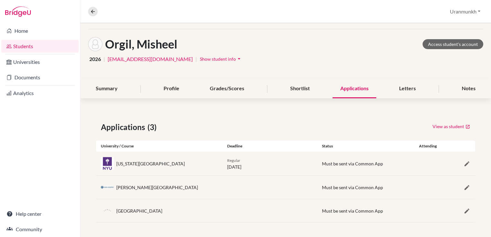
click at [371, 163] on span "Must be sent via Common App" at bounding box center [352, 163] width 61 height 5
click at [304, 45] on div "Orgil, Misheel Access student's account" at bounding box center [286, 44] width 396 height 14
click at [88, 10] on button at bounding box center [93, 12] width 10 height 10
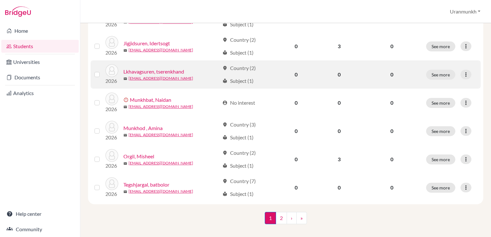
scroll to position [498, 0]
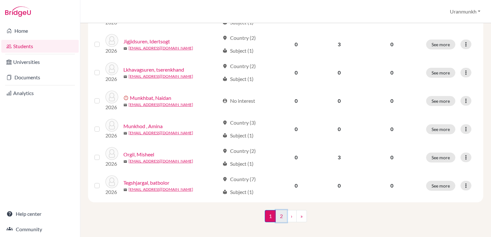
click at [280, 210] on link "2" at bounding box center [281, 216] width 11 height 12
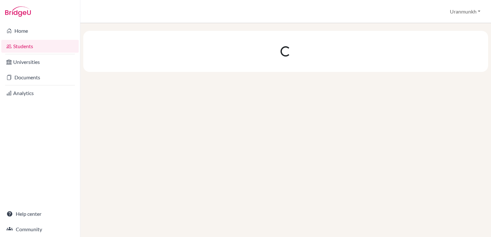
scroll to position [0, 0]
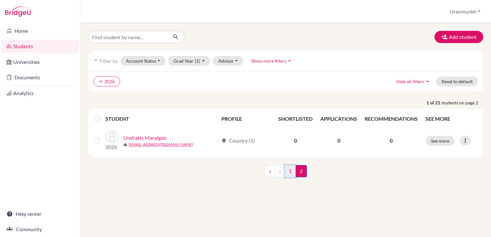
click at [287, 166] on link "1" at bounding box center [290, 171] width 11 height 12
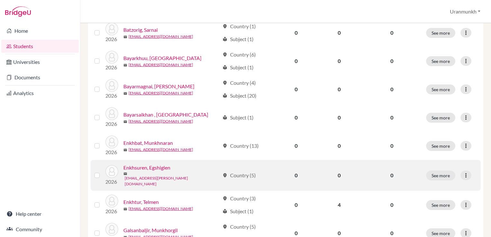
scroll to position [225, 0]
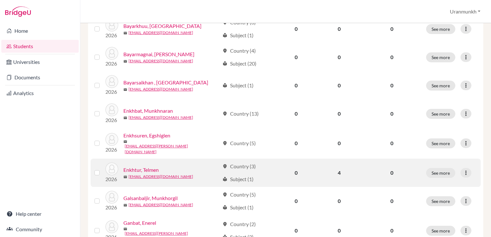
click at [142, 167] on link "Enkhtur, Telmen" at bounding box center [141, 170] width 35 height 8
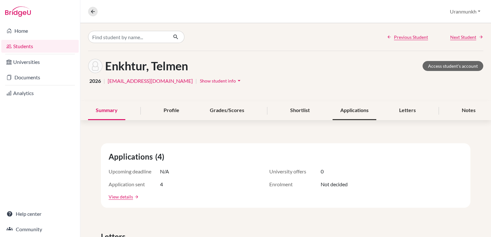
click at [333, 112] on div "Applications" at bounding box center [355, 110] width 44 height 19
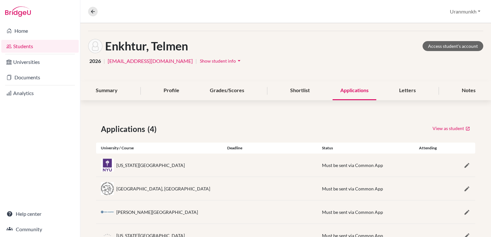
scroll to position [45, 0]
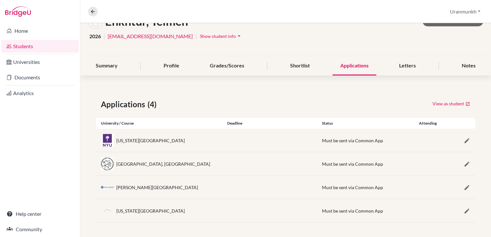
scroll to position [45, 0]
click at [464, 165] on icon "button" at bounding box center [467, 164] width 6 height 6
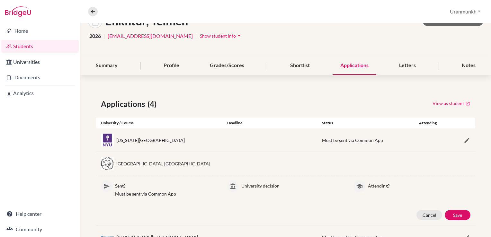
scroll to position [95, 0]
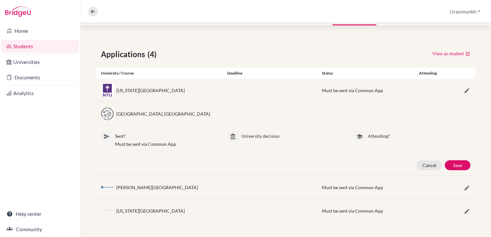
click at [376, 136] on p "Attending?" at bounding box center [419, 135] width 103 height 9
click at [432, 165] on button "Cancel" at bounding box center [430, 166] width 26 height 10
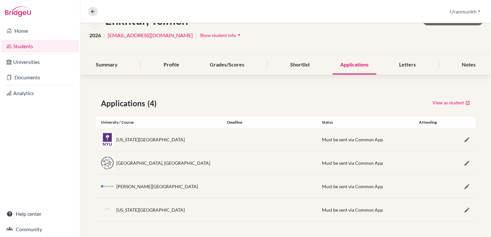
scroll to position [45, 0]
click at [435, 104] on link "View as student" at bounding box center [452, 103] width 38 height 10
click at [338, 90] on div "Applications (4) View as student University / Course Deadline Status Attending …" at bounding box center [285, 160] width 411 height 155
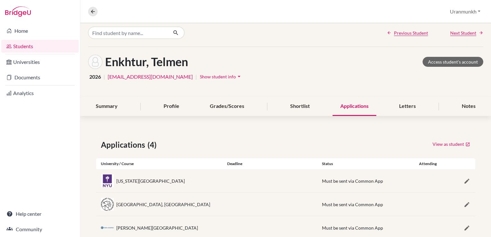
scroll to position [0, 0]
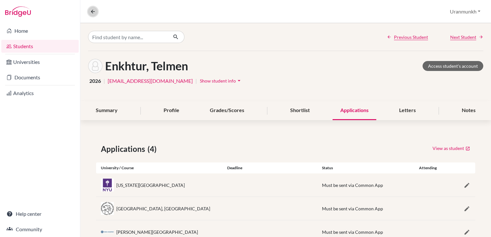
click at [94, 14] on icon at bounding box center [93, 12] width 6 height 6
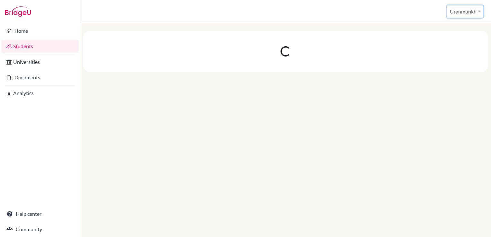
click at [472, 10] on button "Uranmunkh" at bounding box center [465, 11] width 36 height 12
click at [417, 32] on div at bounding box center [285, 51] width 405 height 41
